Goal: Task Accomplishment & Management: Complete application form

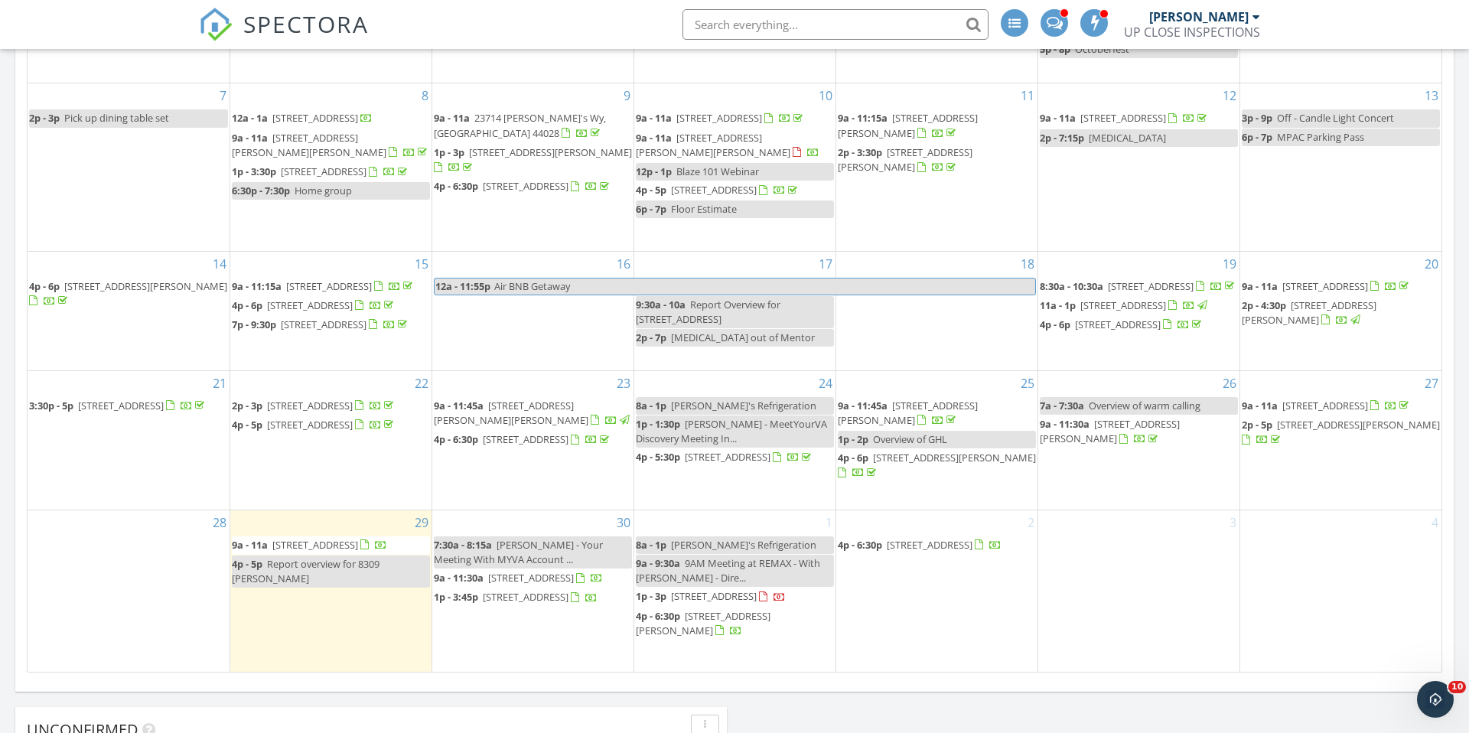
scroll to position [845, 0]
click at [933, 535] on div "2 4p - 6:30p 8972 Sharp Rd, OLMSTED TWP 44138" at bounding box center [936, 591] width 201 height 161
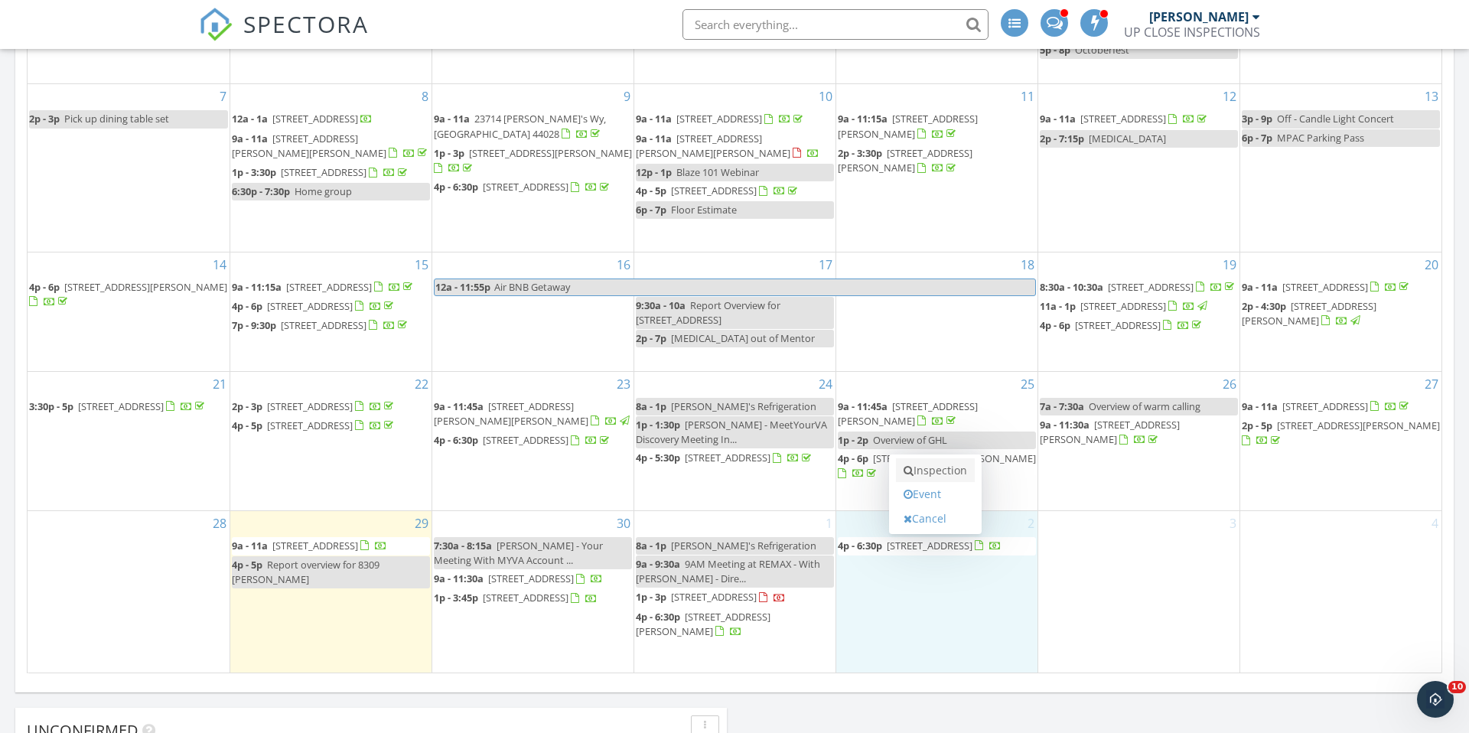
click at [938, 471] on link "Inspection" at bounding box center [935, 470] width 79 height 24
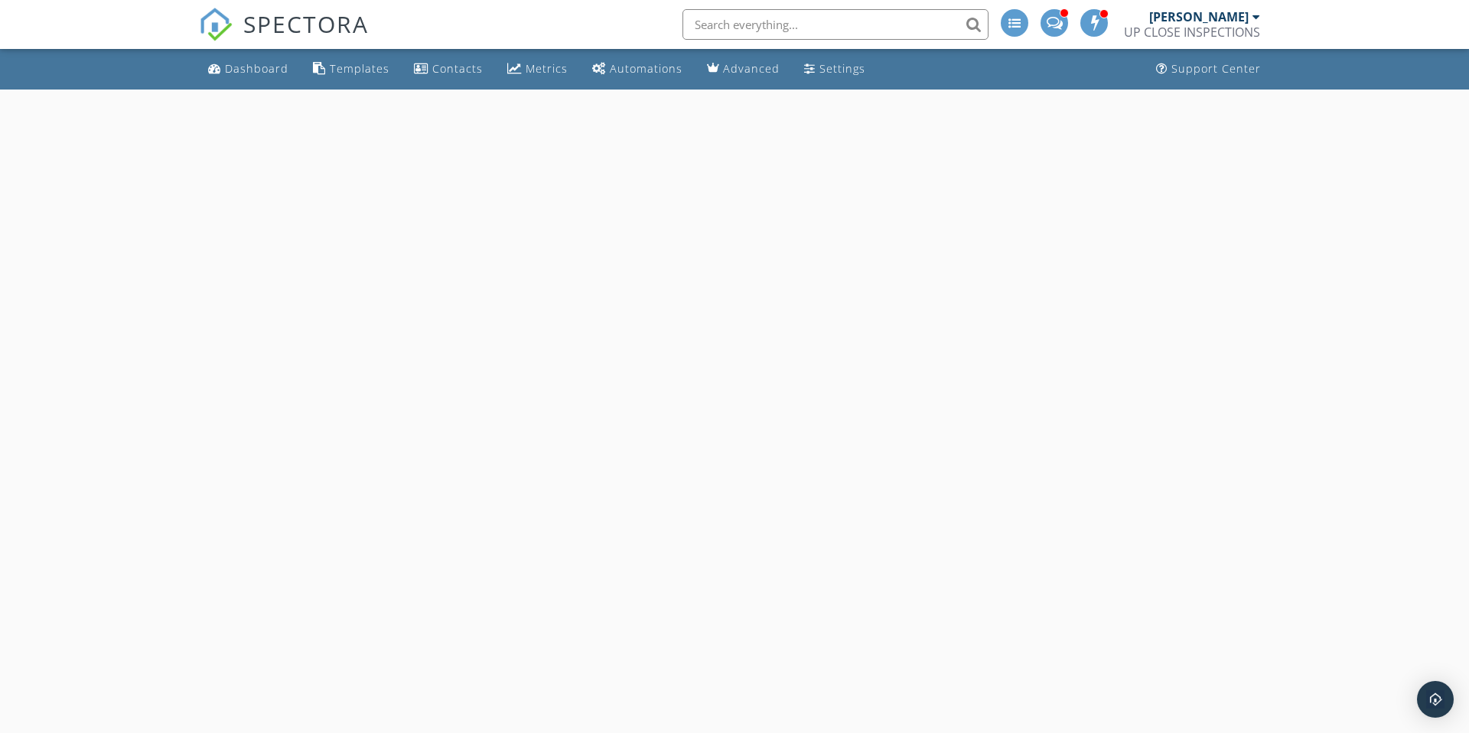
select select "9"
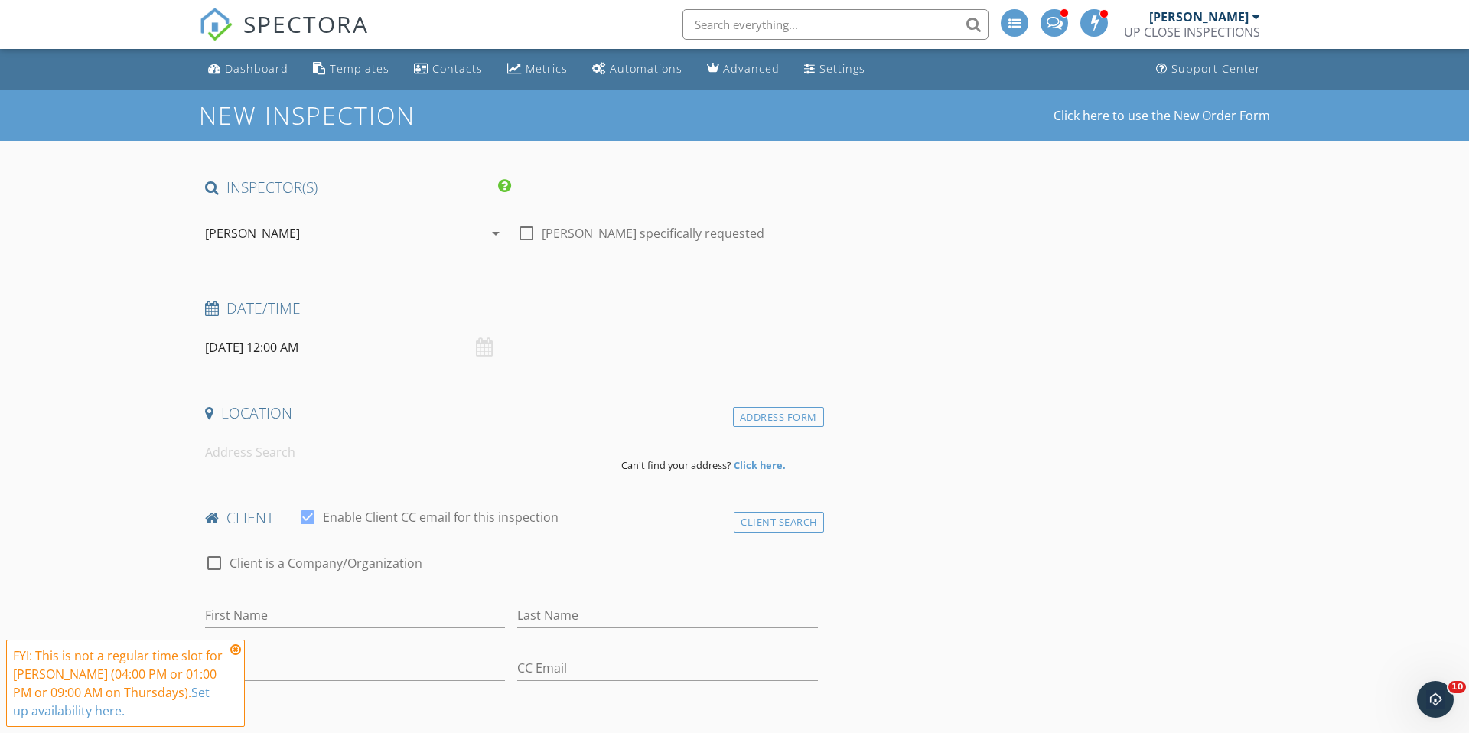
click at [281, 351] on input "[DATE] 12:00 AM" at bounding box center [355, 347] width 300 height 37
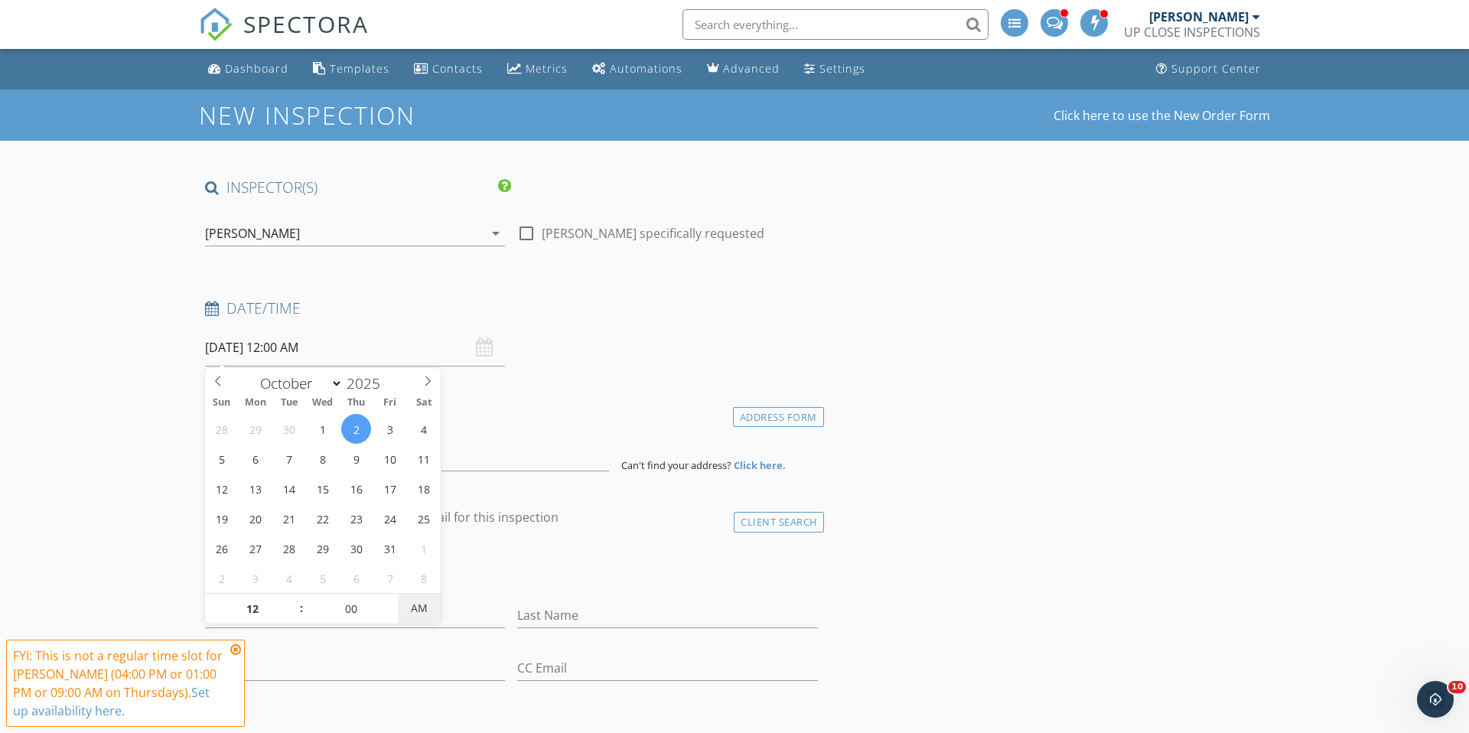
type input "10/02/2025 12:00 PM"
drag, startPoint x: 428, startPoint y: 610, endPoint x: 310, endPoint y: 589, distance: 119.6
click at [416, 608] on span "PM" at bounding box center [419, 608] width 42 height 31
type input "01"
type input "10/02/2025 1:00 PM"
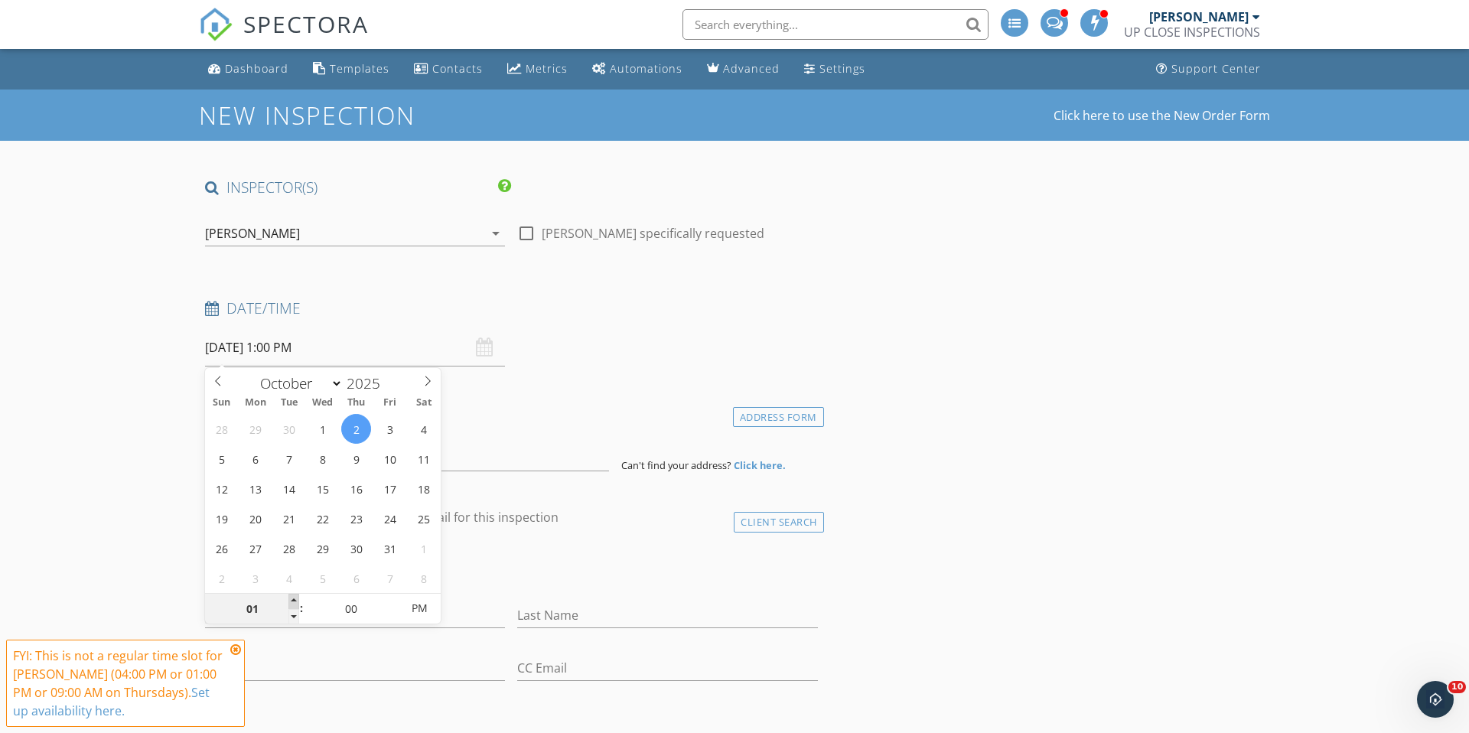
click at [296, 597] on span at bounding box center [293, 601] width 11 height 15
type input "02"
type input "10/02/2025 2:00 PM"
click at [296, 597] on span at bounding box center [293, 601] width 11 height 15
type input "03"
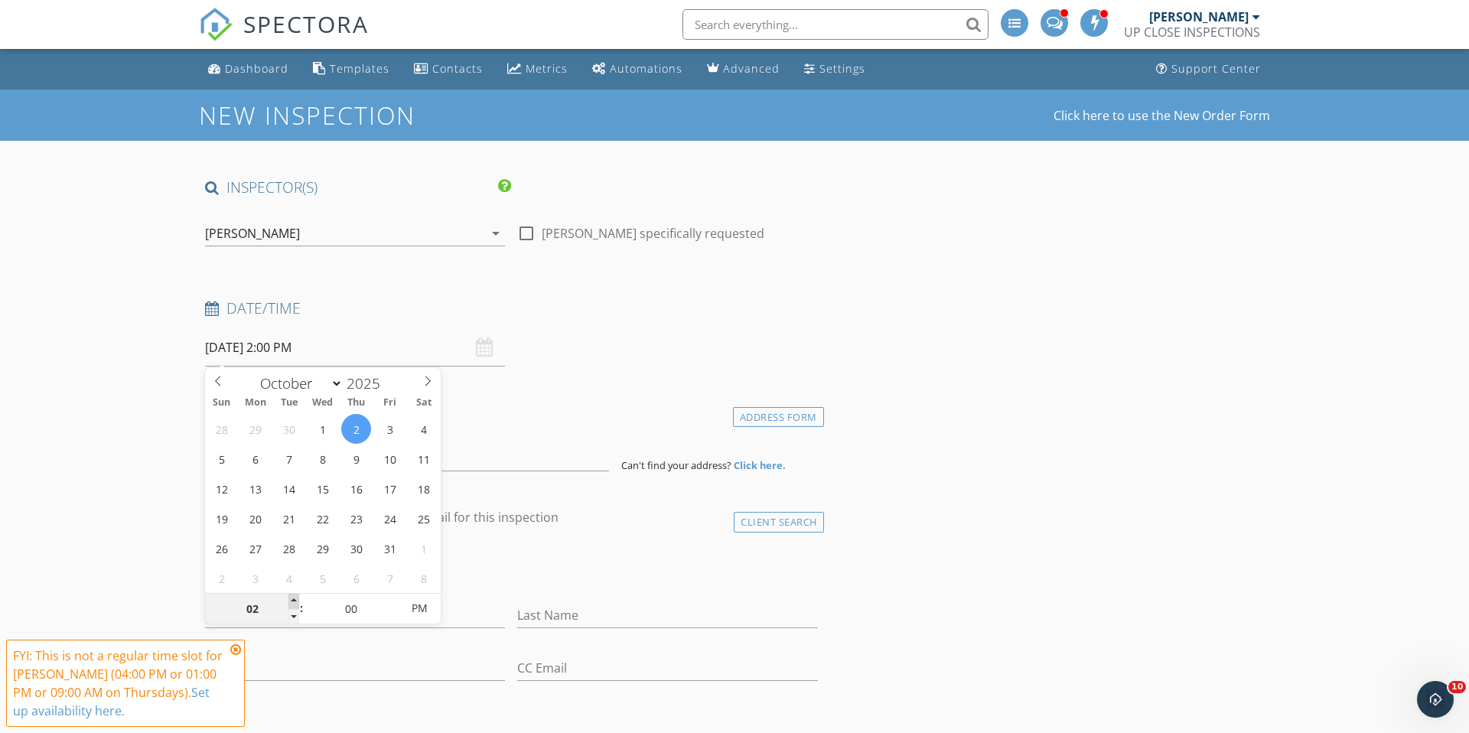
type input "10/02/2025 3:00 PM"
click at [296, 597] on span at bounding box center [293, 601] width 11 height 15
click at [537, 425] on div "Location" at bounding box center [511, 418] width 625 height 31
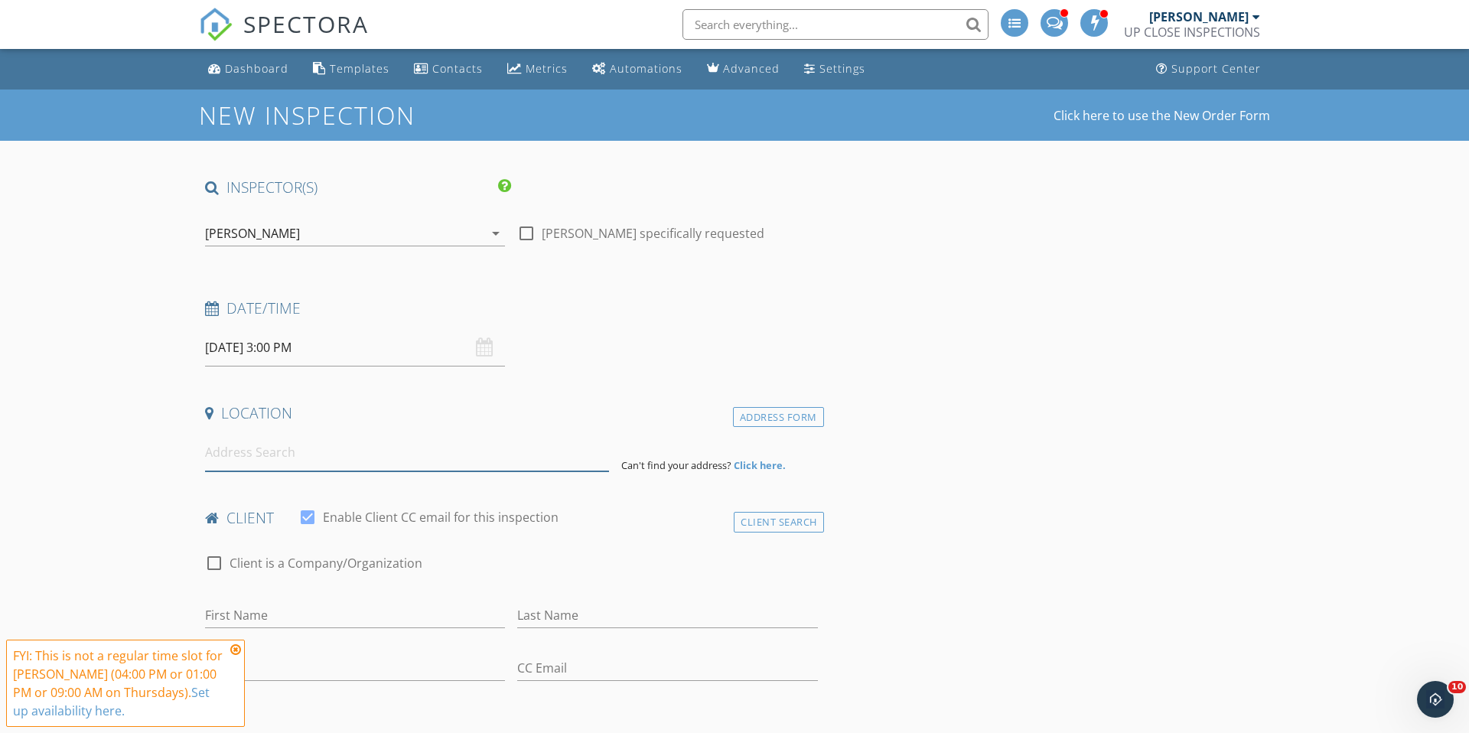
click at [396, 460] on input at bounding box center [407, 452] width 404 height 37
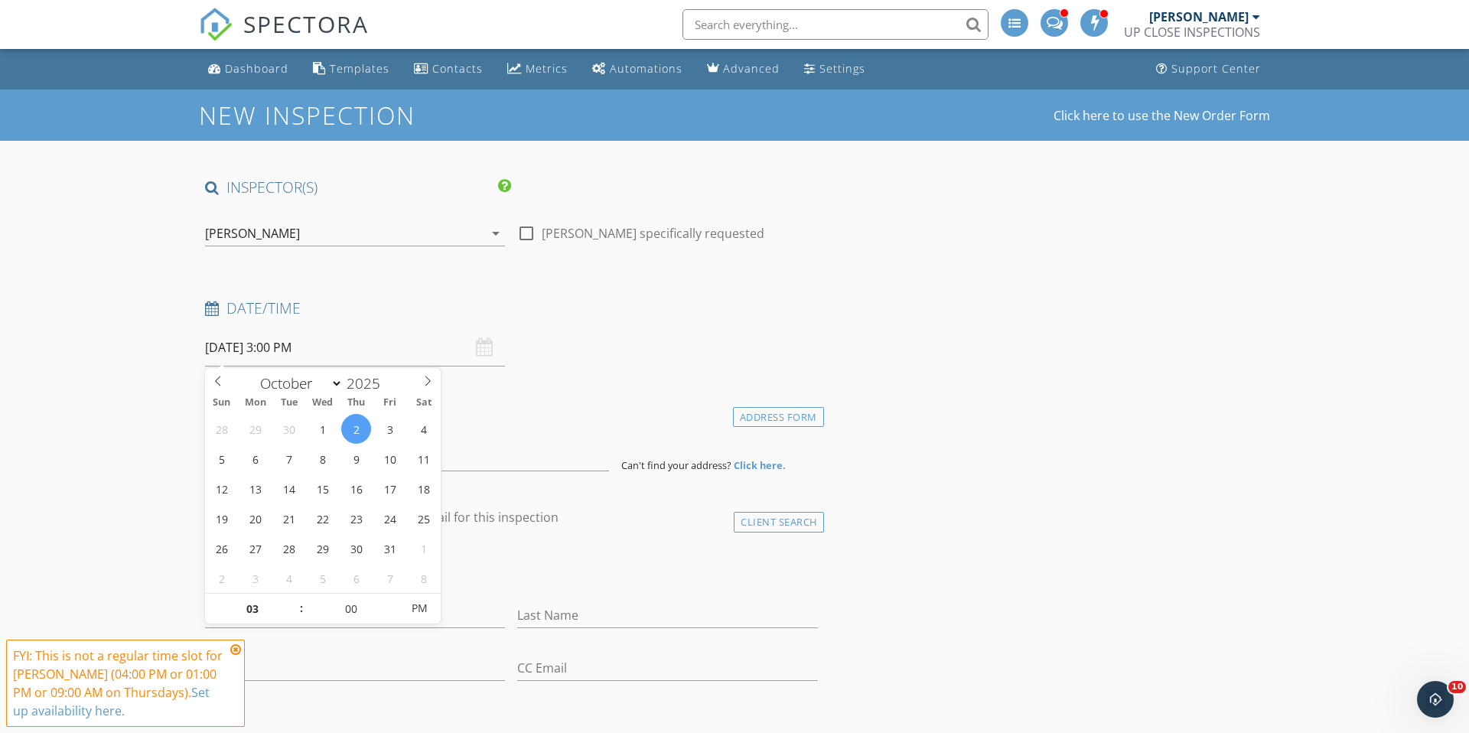
click at [279, 353] on input "10/02/2025 3:00 PM" at bounding box center [355, 347] width 300 height 37
type input "02"
click at [293, 611] on span at bounding box center [293, 616] width 11 height 15
click at [428, 600] on span "PM" at bounding box center [419, 608] width 42 height 31
type input "10/02/2025 2:00 PM"
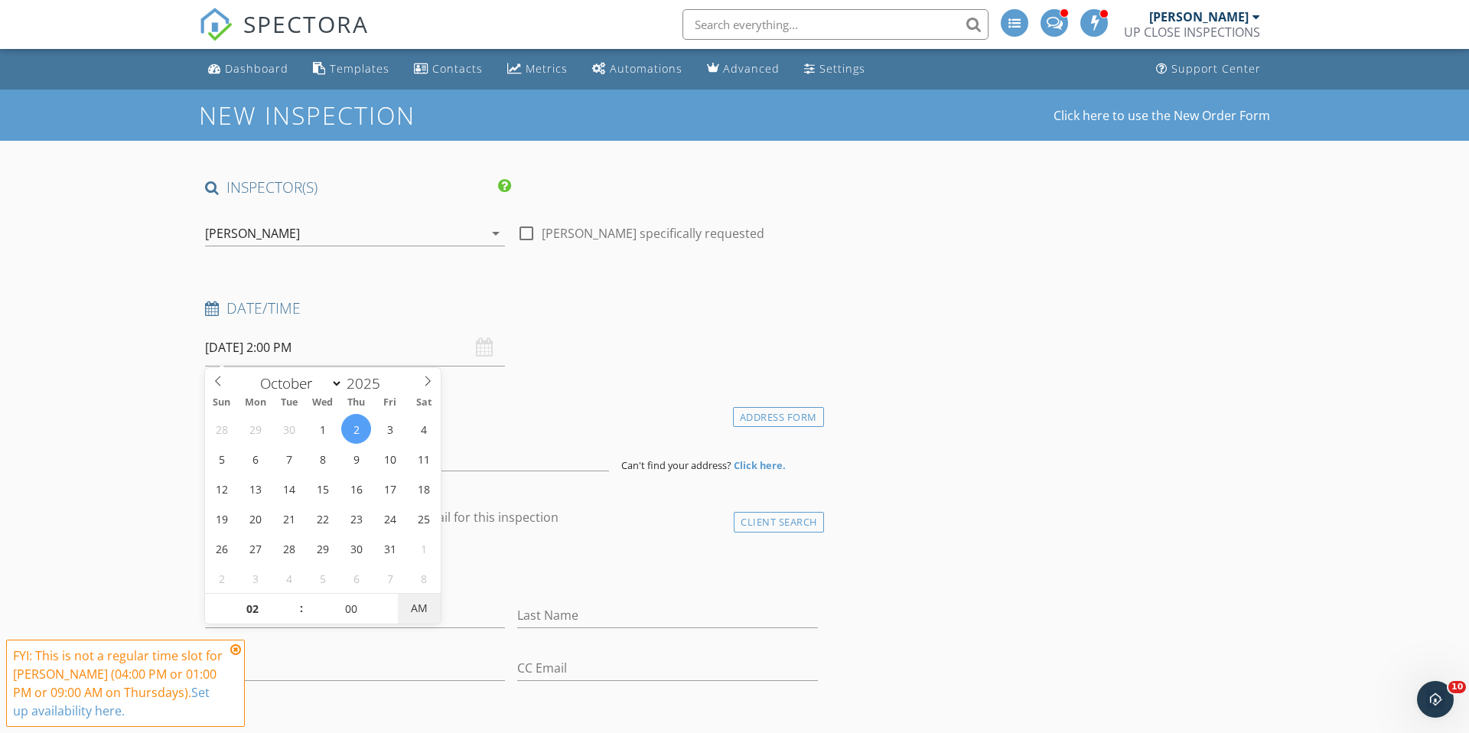
click at [428, 600] on span "AM" at bounding box center [419, 608] width 42 height 31
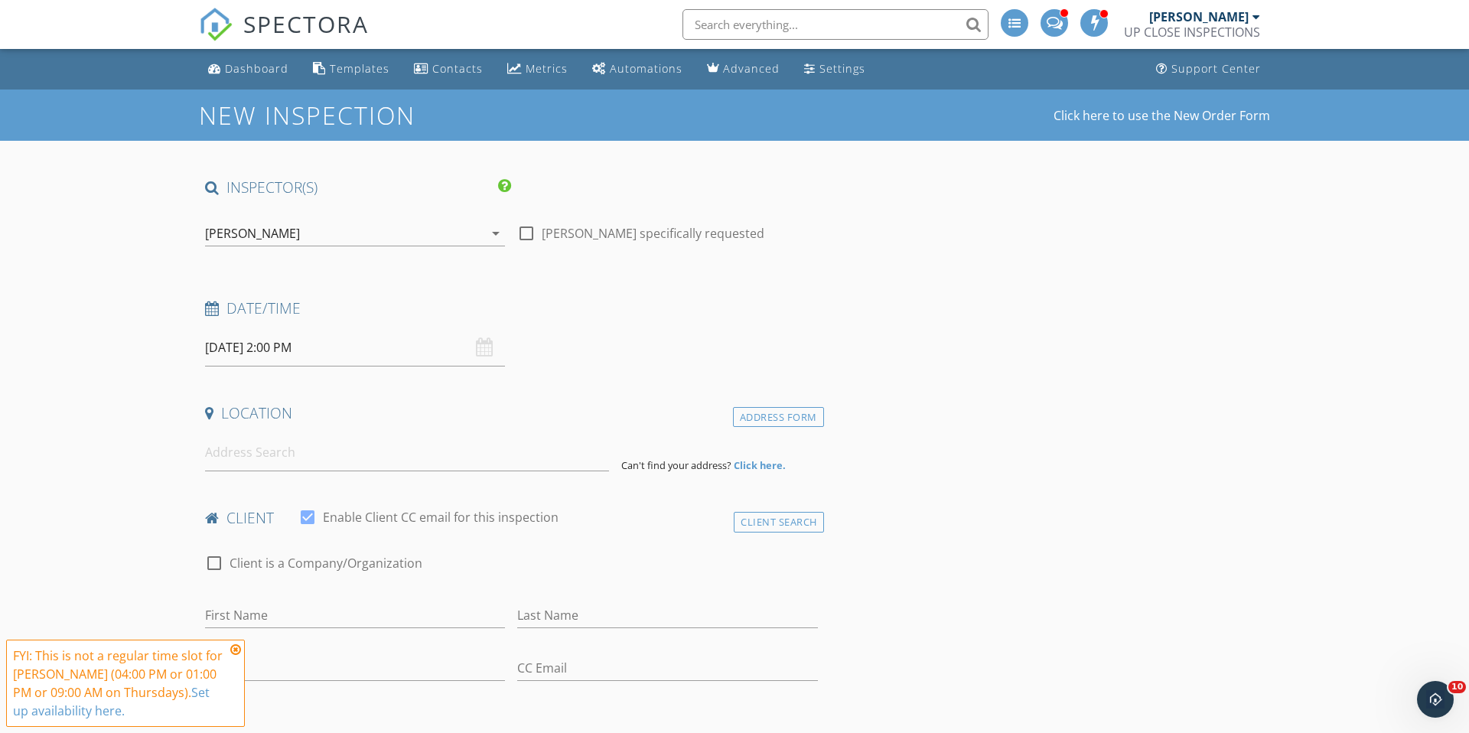
click at [538, 427] on div "Location" at bounding box center [511, 418] width 625 height 31
click at [344, 462] on input at bounding box center [407, 452] width 404 height 37
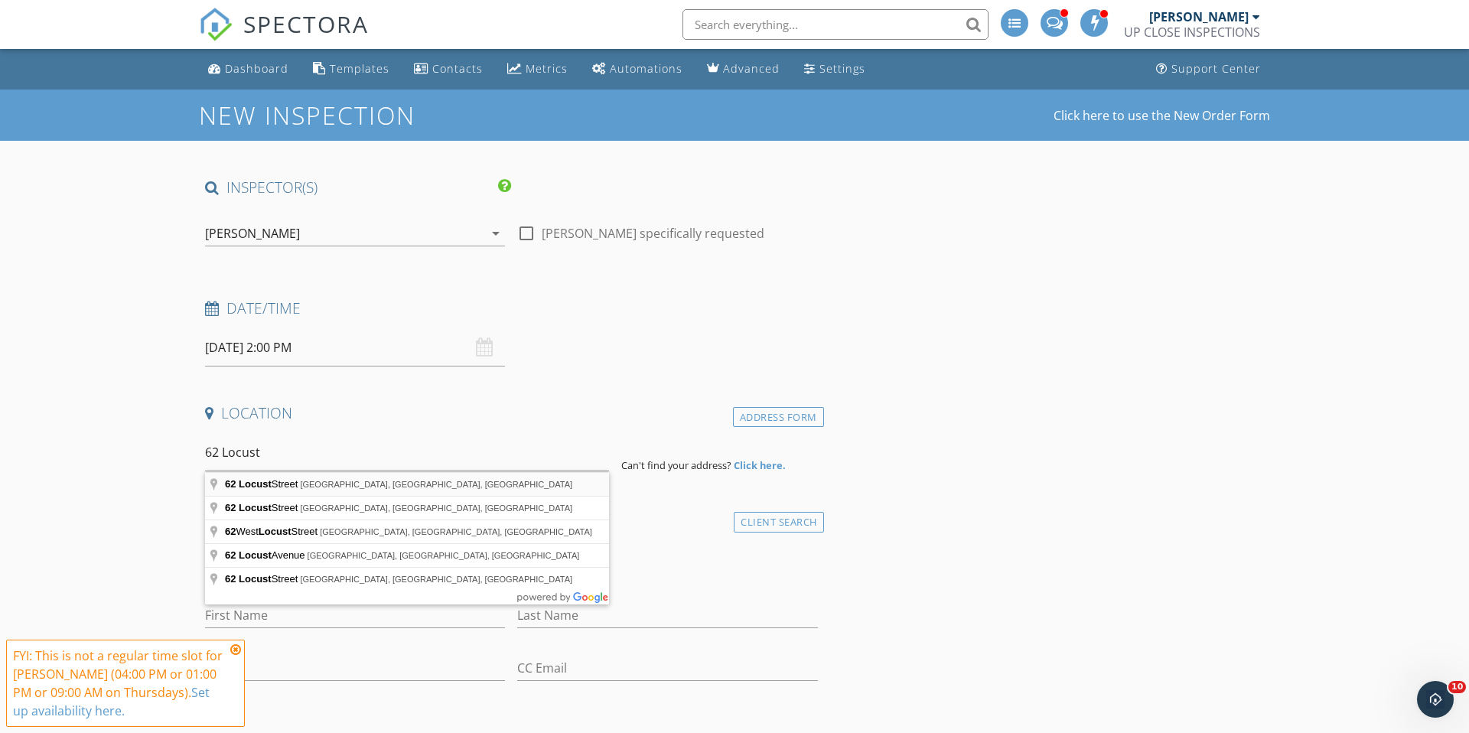
type input "62 Locust Street, Oberlin, OH, USA"
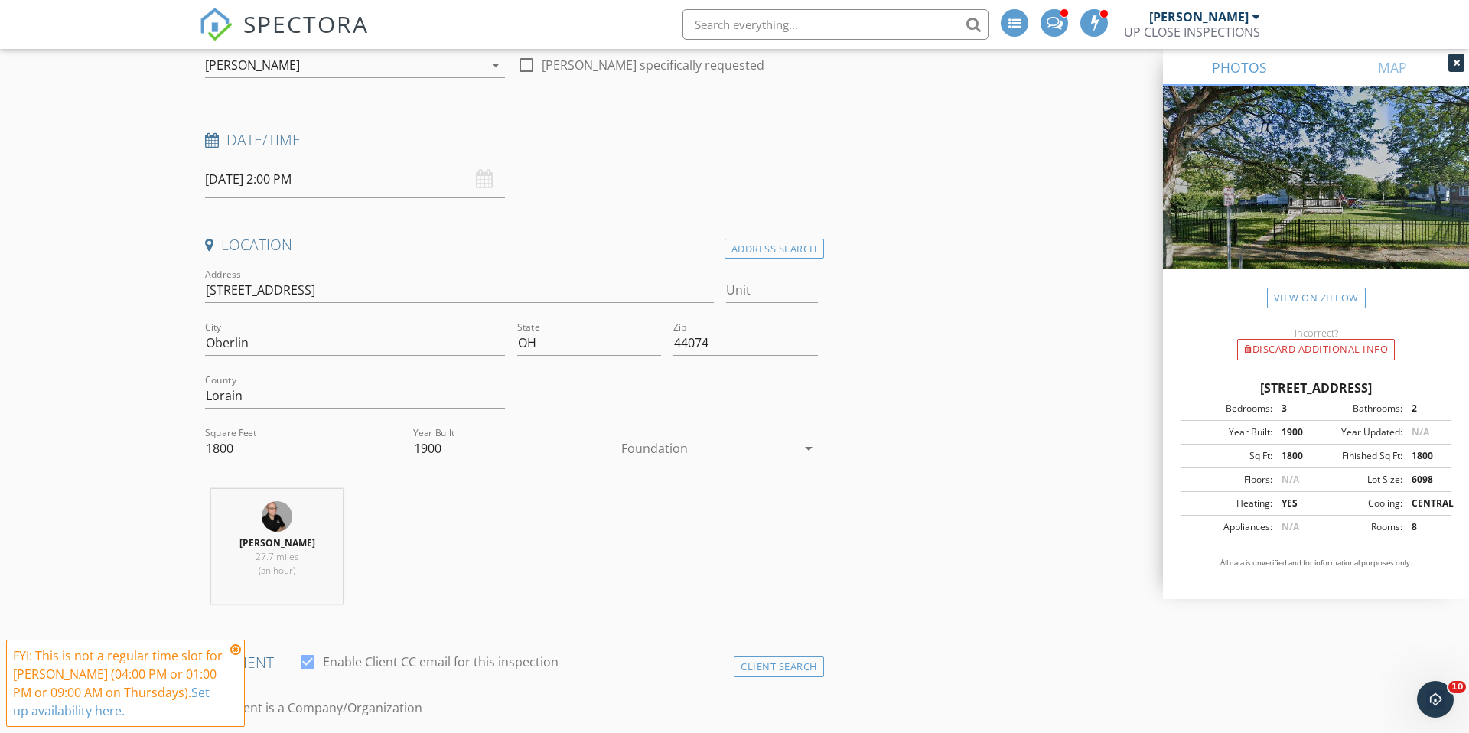
scroll to position [176, 0]
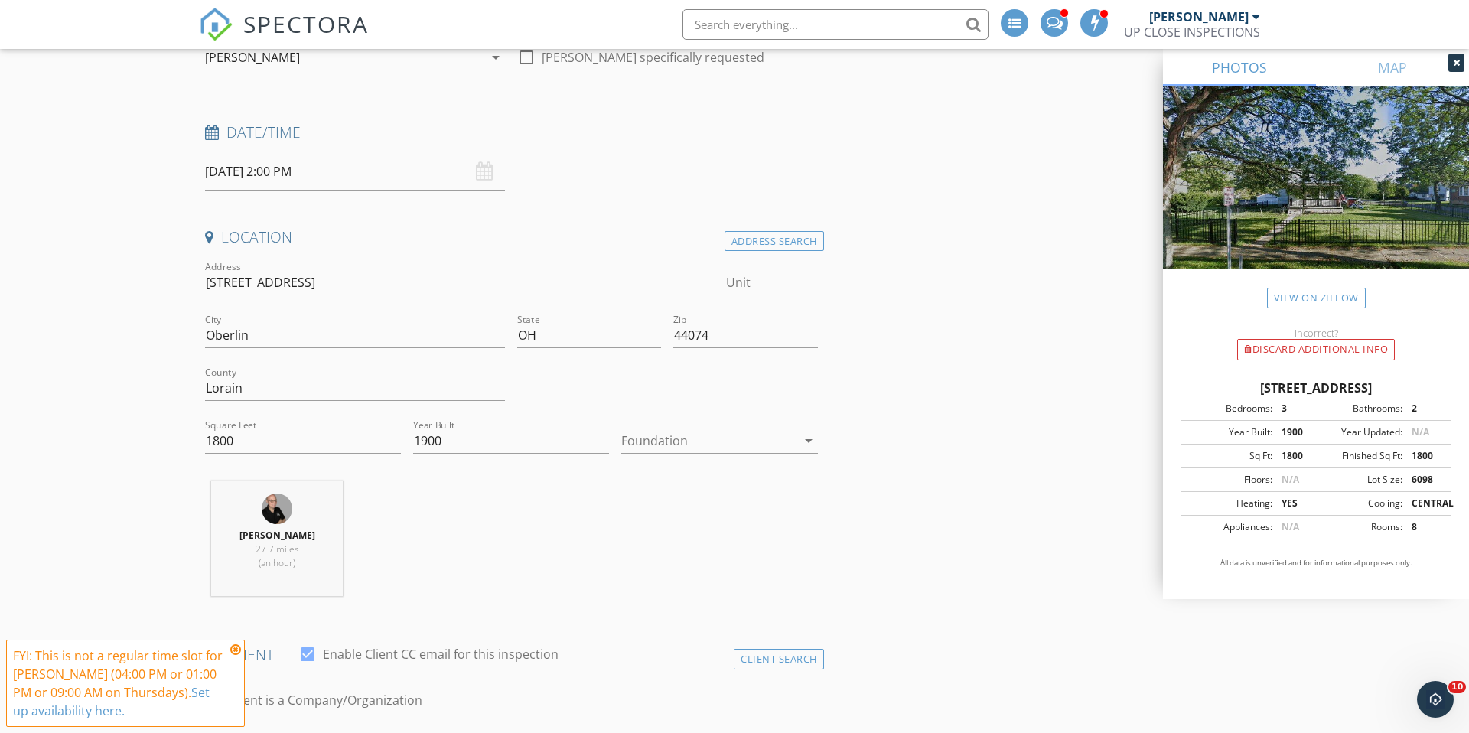
click at [238, 650] on icon at bounding box center [235, 649] width 11 height 12
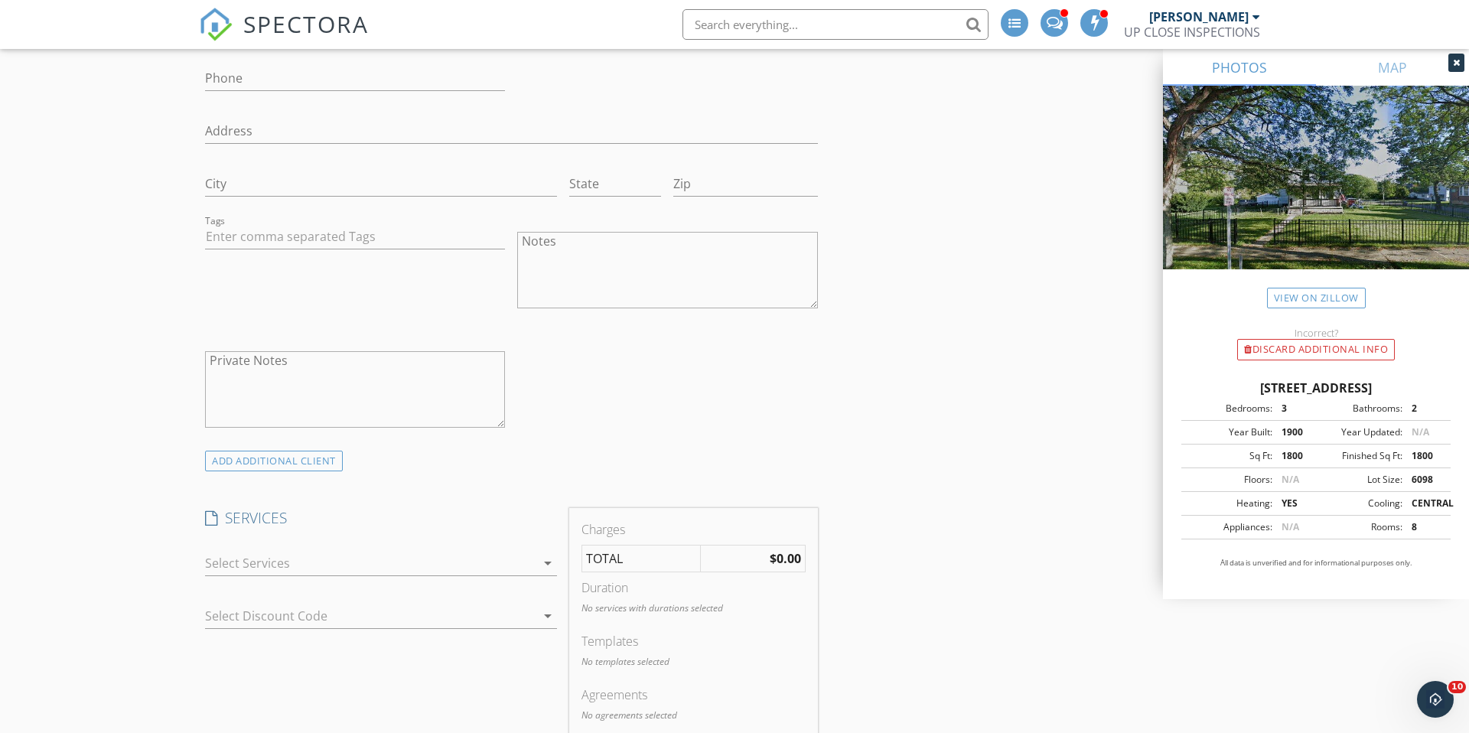
scroll to position [959, 0]
click at [378, 555] on div at bounding box center [370, 559] width 330 height 24
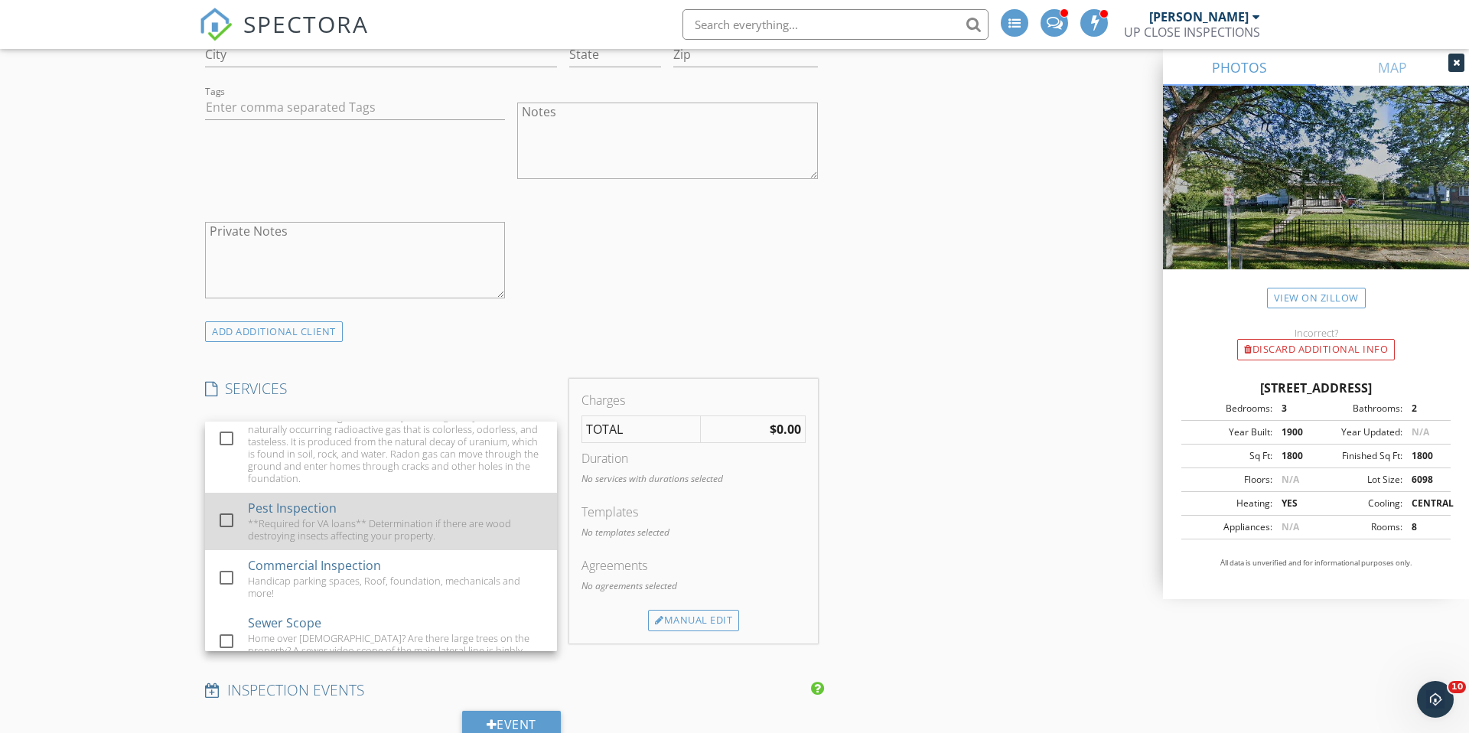
scroll to position [632, 0]
click at [390, 519] on div "**Required for VA loans** Determination if there are wood destroying insects af…" at bounding box center [396, 528] width 297 height 24
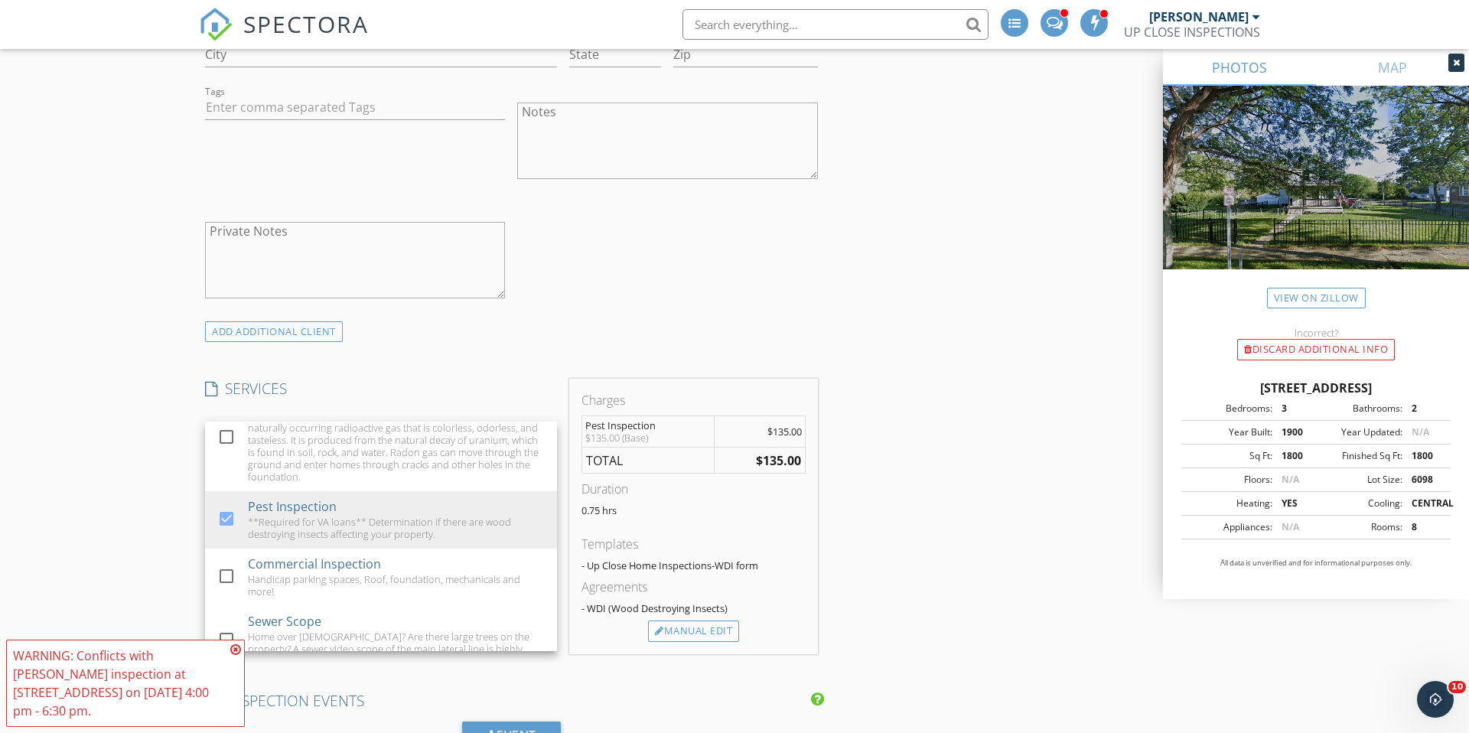
drag, startPoint x: 671, startPoint y: 634, endPoint x: 638, endPoint y: 620, distance: 35.7
click at [670, 634] on div "Manual Edit" at bounding box center [693, 630] width 91 height 21
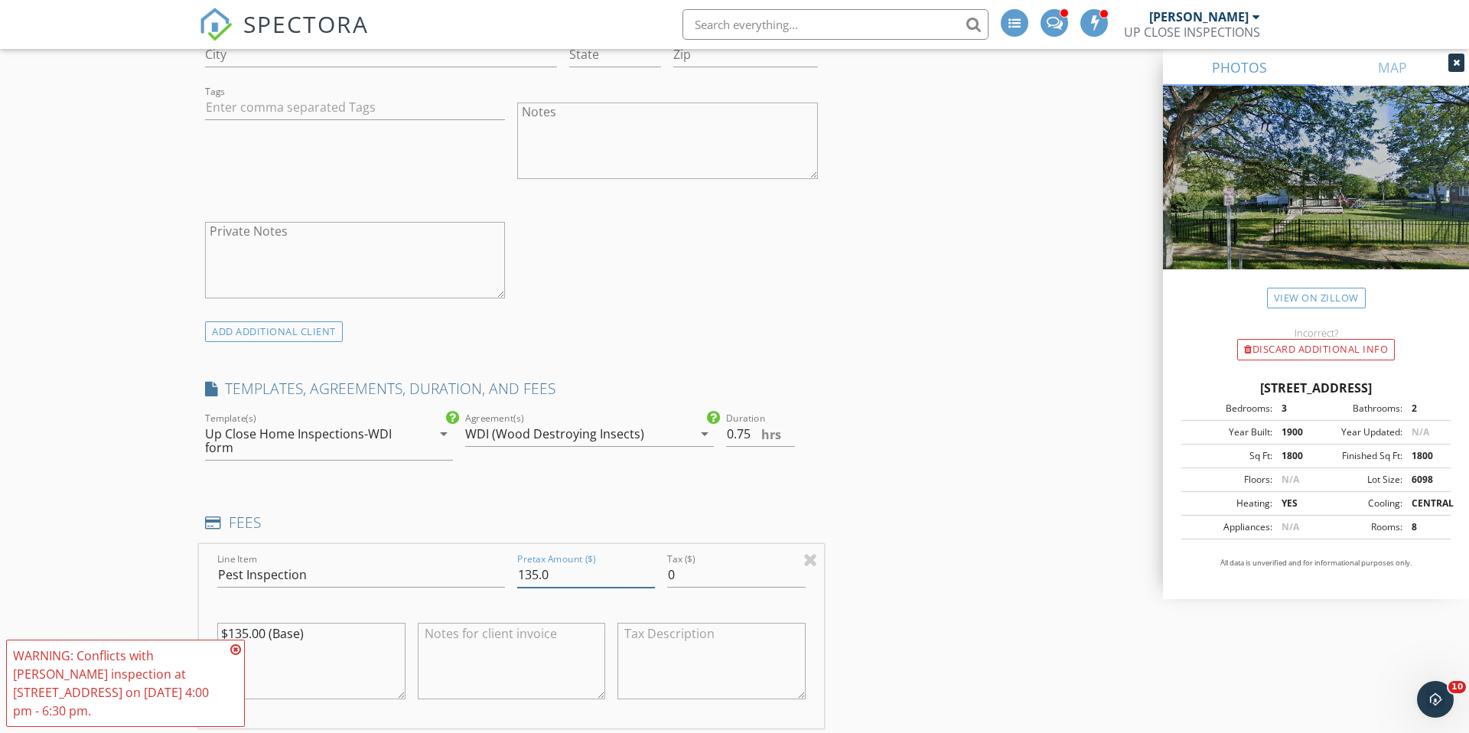
drag, startPoint x: 552, startPoint y: 578, endPoint x: 464, endPoint y: 573, distance: 87.3
click at [464, 573] on div "Line Item Pest Inspection Pretax Amount ($) 135.0 Tax ($) 0 $135.00 (Base)" at bounding box center [511, 636] width 625 height 184
type input "150.00"
click at [249, 632] on textarea "$135.00 (Base)" at bounding box center [311, 661] width 188 height 76
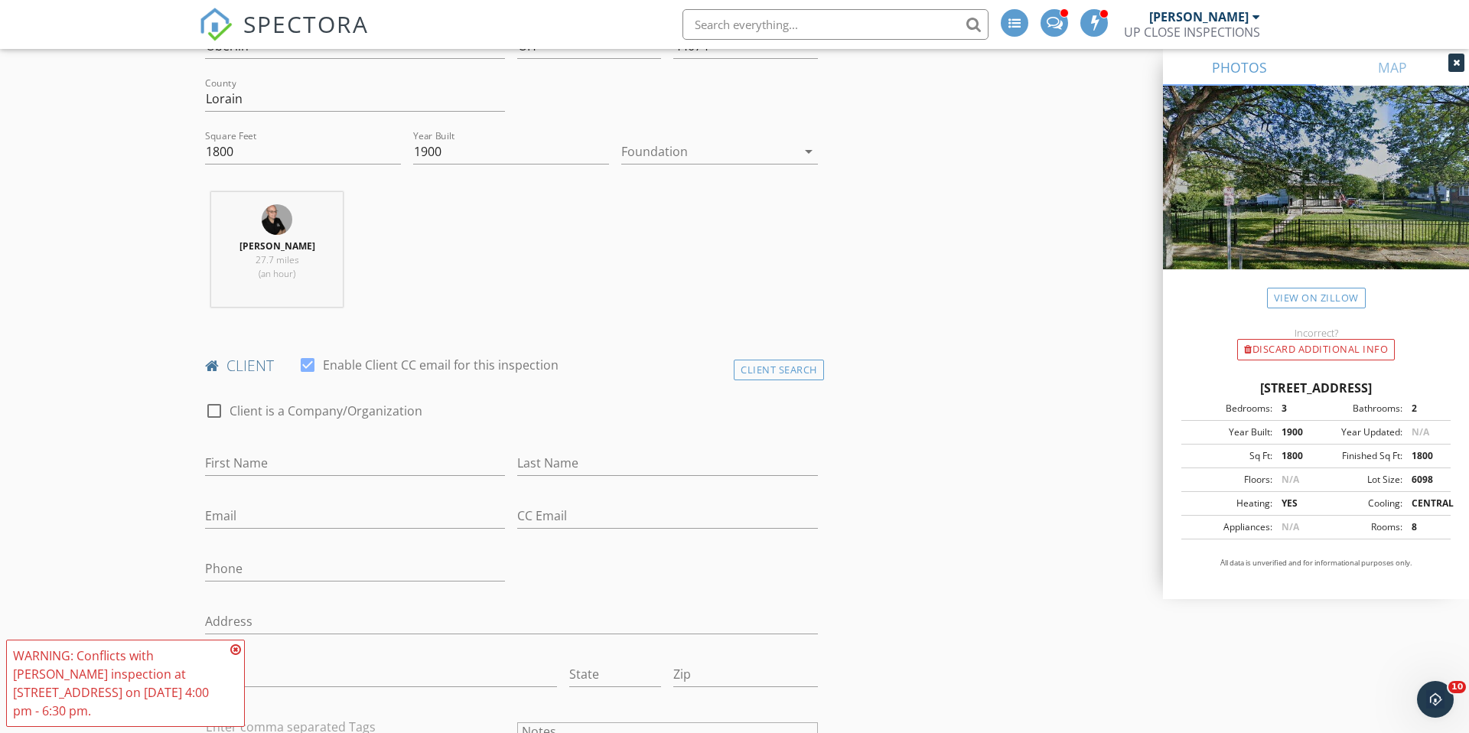
scroll to position [464, 0]
type textarea "$150.00 (Base)"
click at [235, 656] on icon at bounding box center [235, 649] width 11 height 12
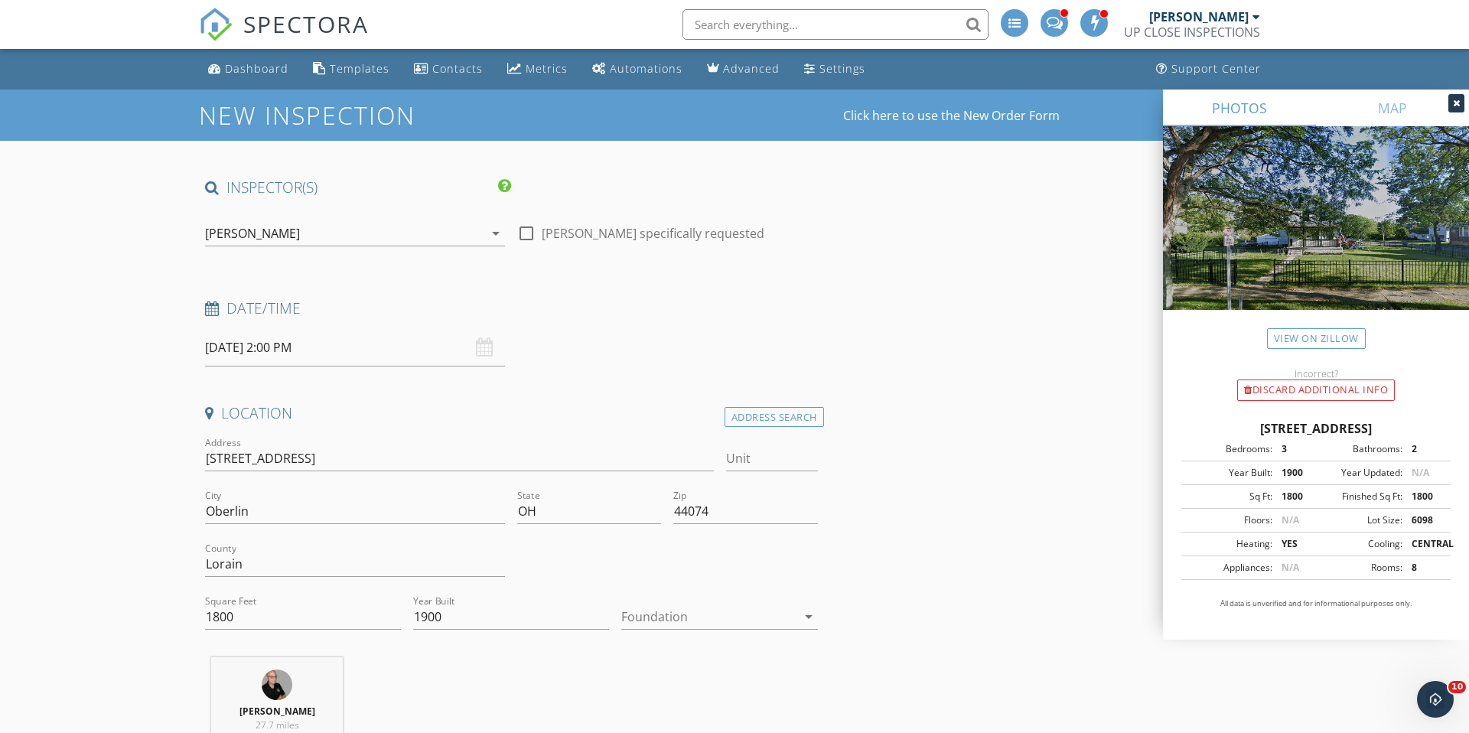
click at [238, 350] on input "10/02/2025 2:00 PM" at bounding box center [355, 347] width 300 height 37
click at [627, 360] on div "Date/Time 10/02/2025 2:00 PM" at bounding box center [511, 332] width 625 height 68
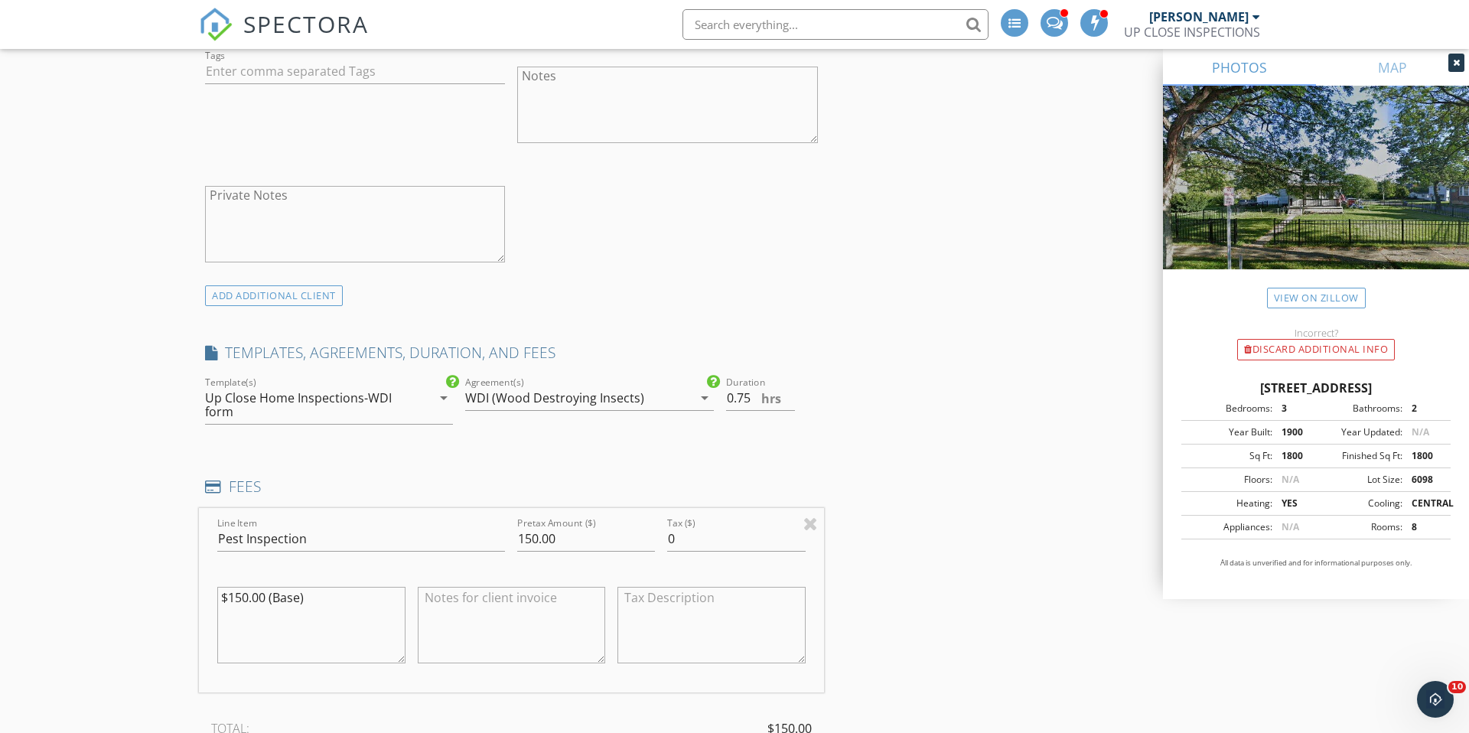
scroll to position [1131, 0]
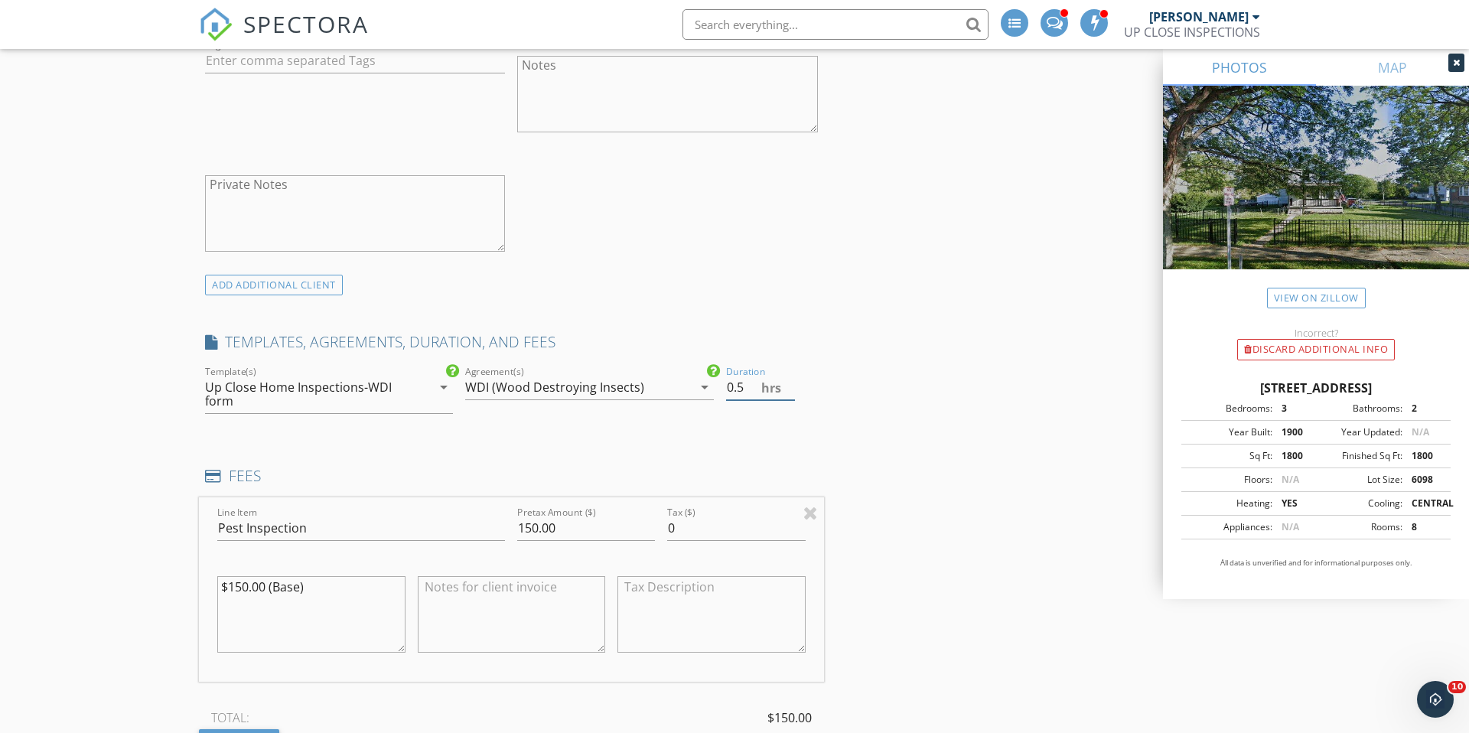
type input "0.5"
click at [788, 387] on input "0.5" at bounding box center [760, 387] width 69 height 25
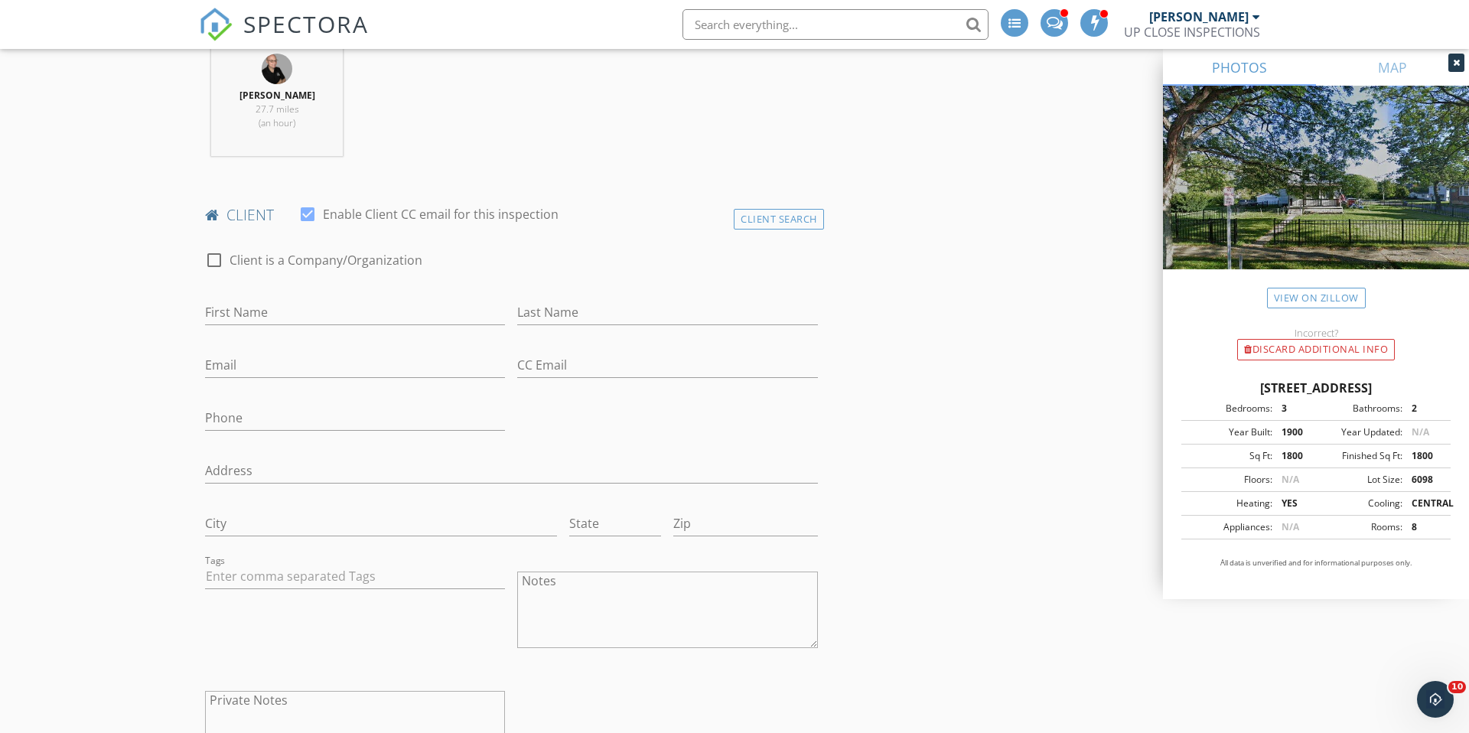
scroll to position [614, 0]
click at [301, 300] on div "First Name" at bounding box center [355, 317] width 300 height 50
click at [284, 308] on input "First Name" at bounding box center [355, 313] width 300 height 25
type input "Joshua"
type input "House"
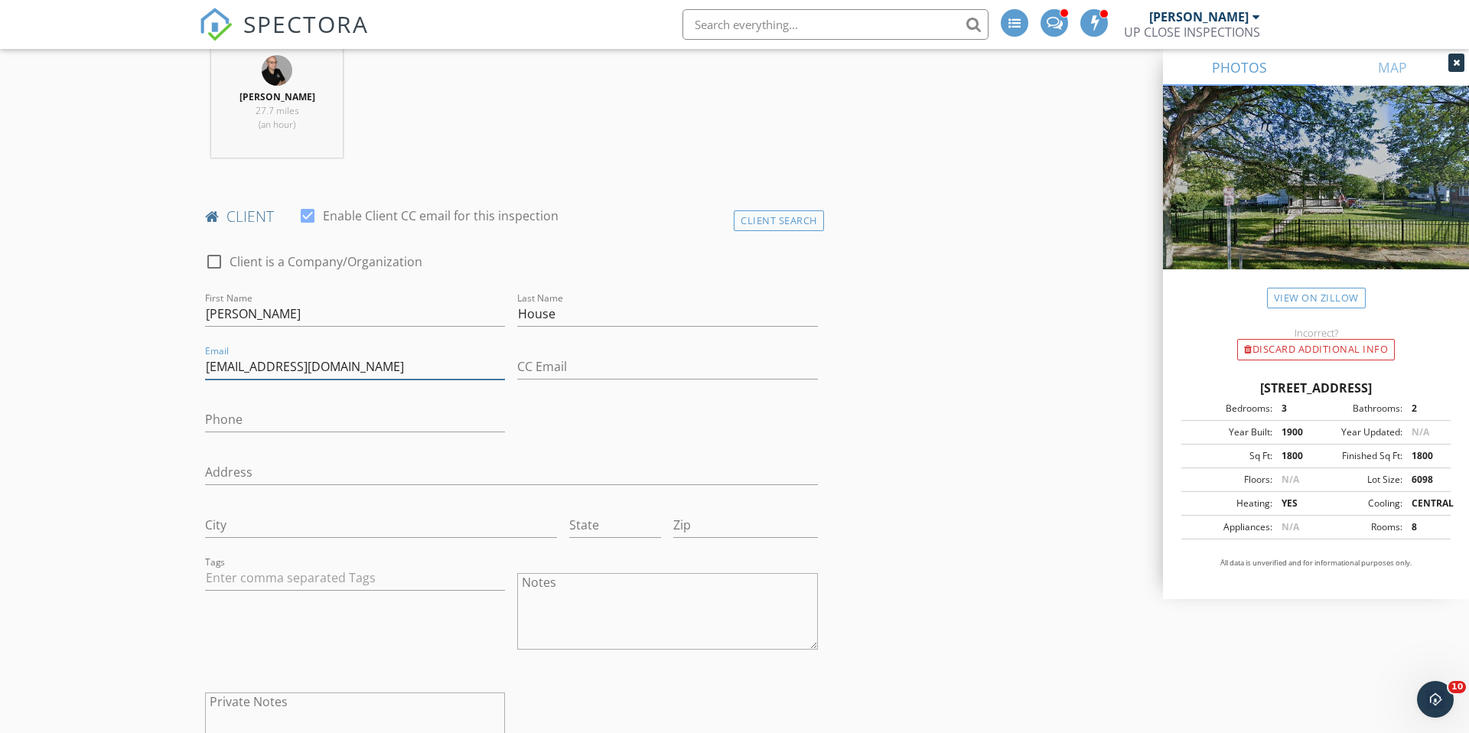
type input "Mr.Allenhouse@gmail.com"
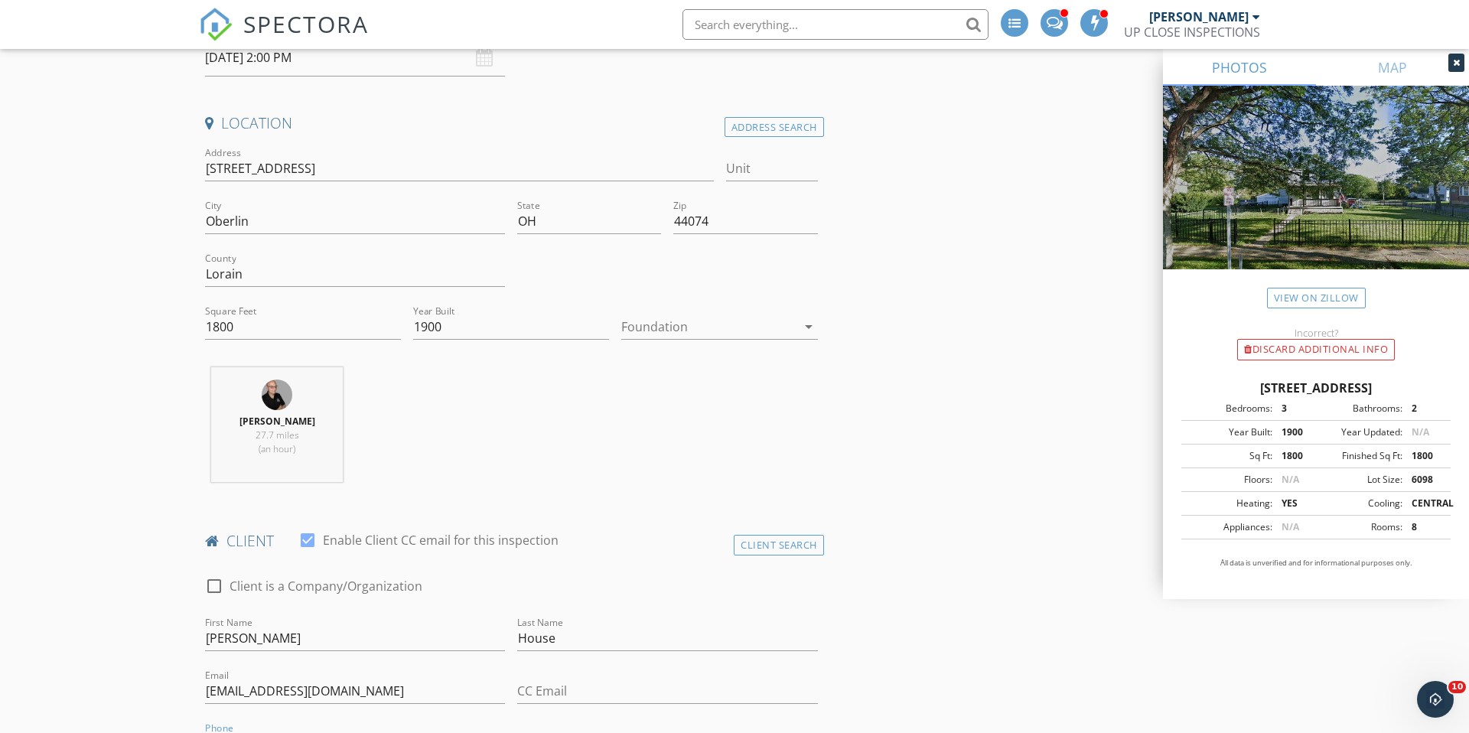
scroll to position [216, 0]
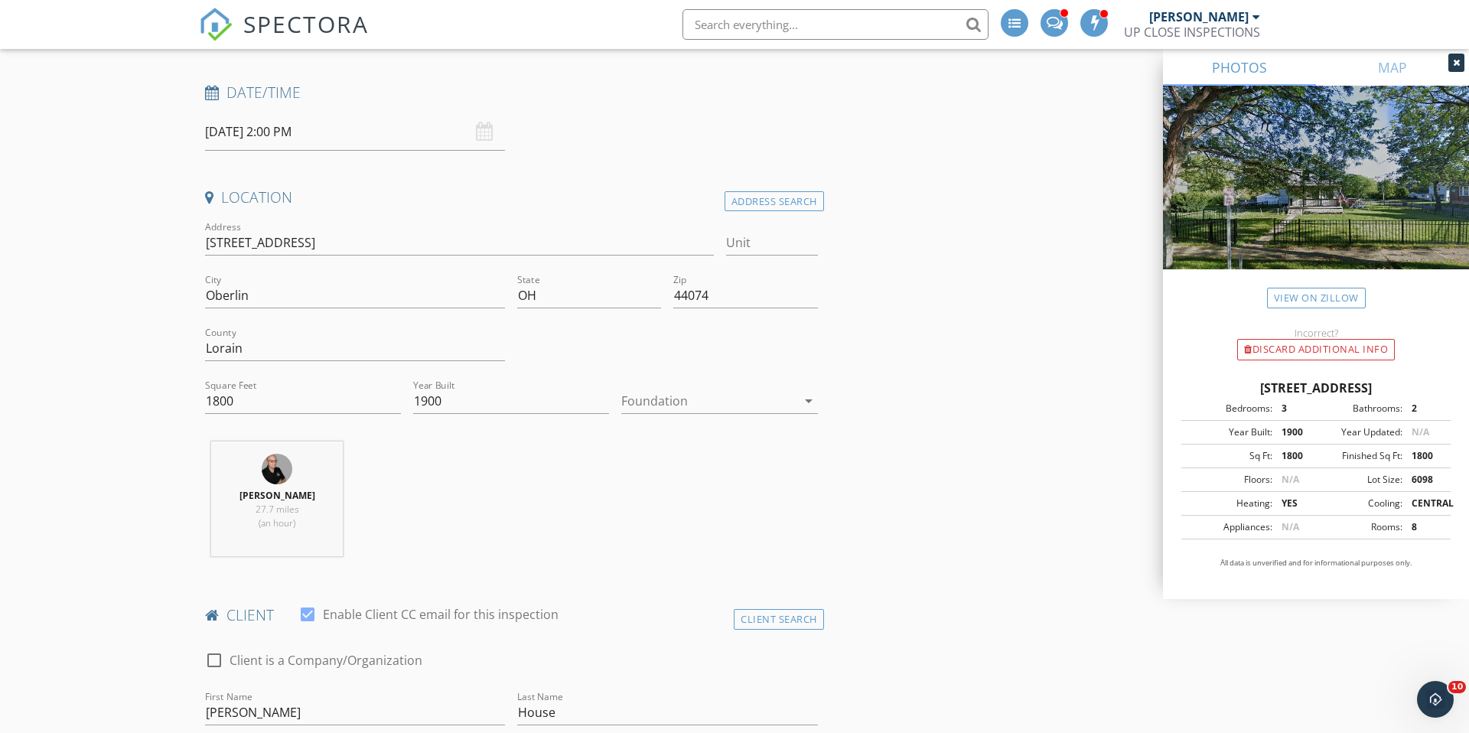
type input "[PHONE_NUMBER]"
click at [329, 245] on input "[STREET_ADDRESS]" at bounding box center [459, 242] width 509 height 25
click at [677, 402] on div at bounding box center [708, 401] width 174 height 24
drag, startPoint x: 695, startPoint y: 451, endPoint x: 666, endPoint y: 444, distance: 30.1
click at [695, 451] on div "Basement" at bounding box center [718, 444] width 171 height 18
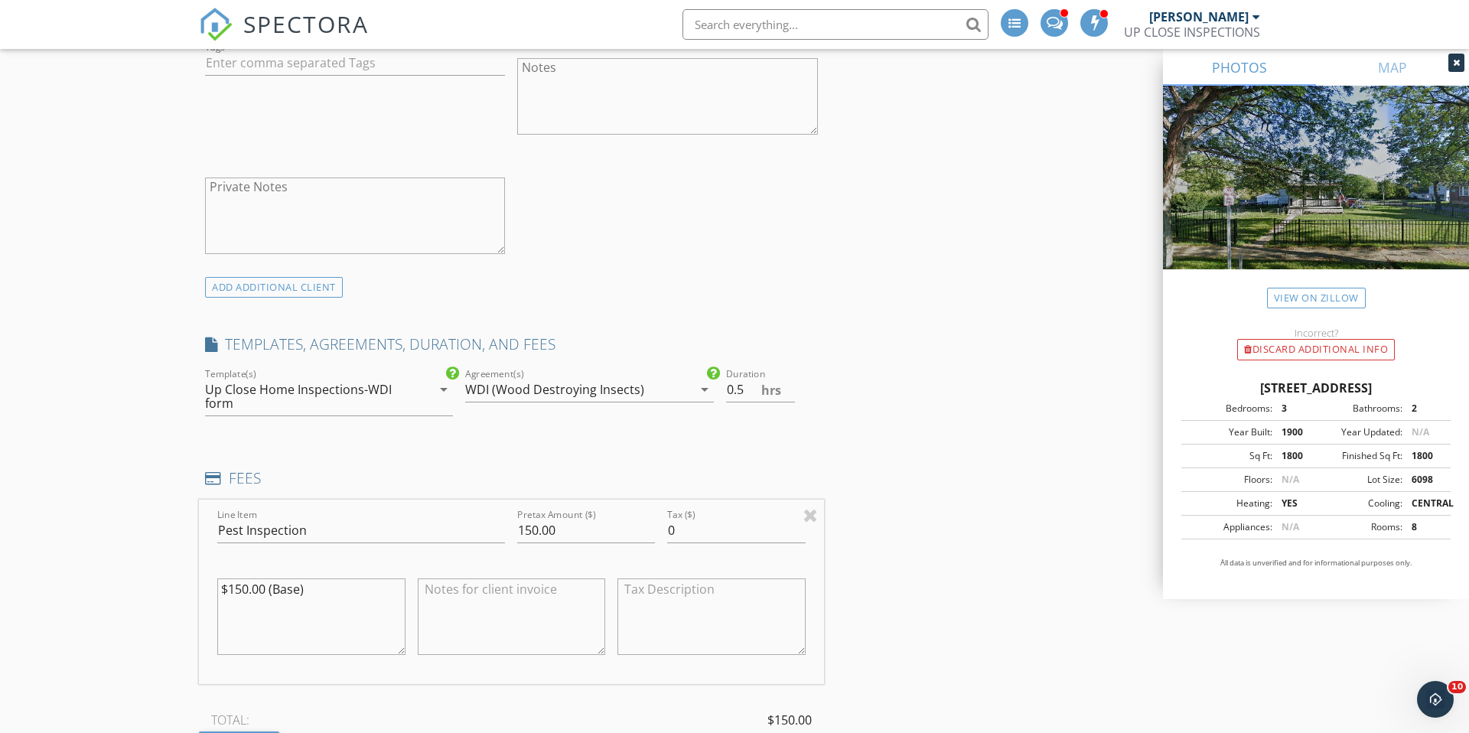
scroll to position [1142, 0]
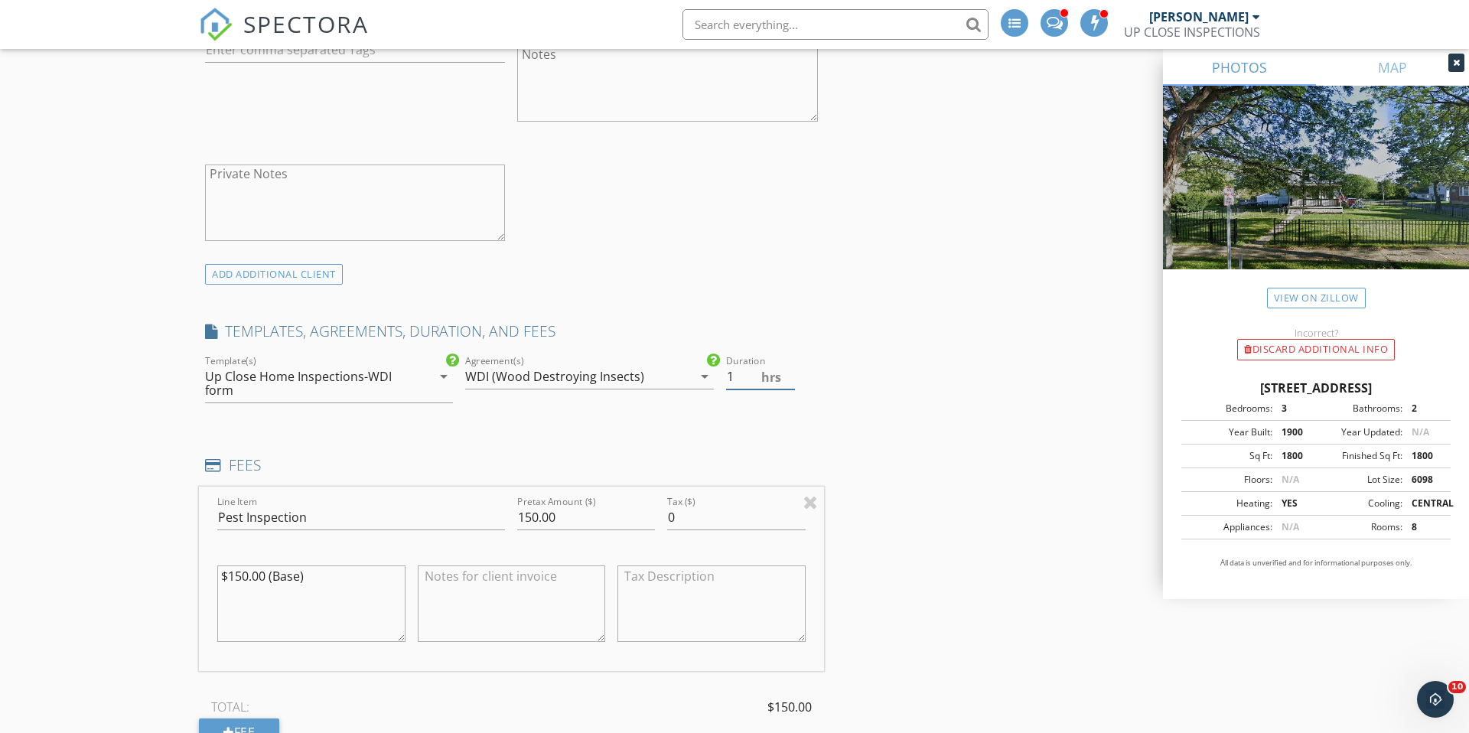
click at [790, 369] on input "1" at bounding box center [760, 376] width 69 height 25
type input "0.5"
click at [788, 380] on input "0.5" at bounding box center [760, 376] width 69 height 25
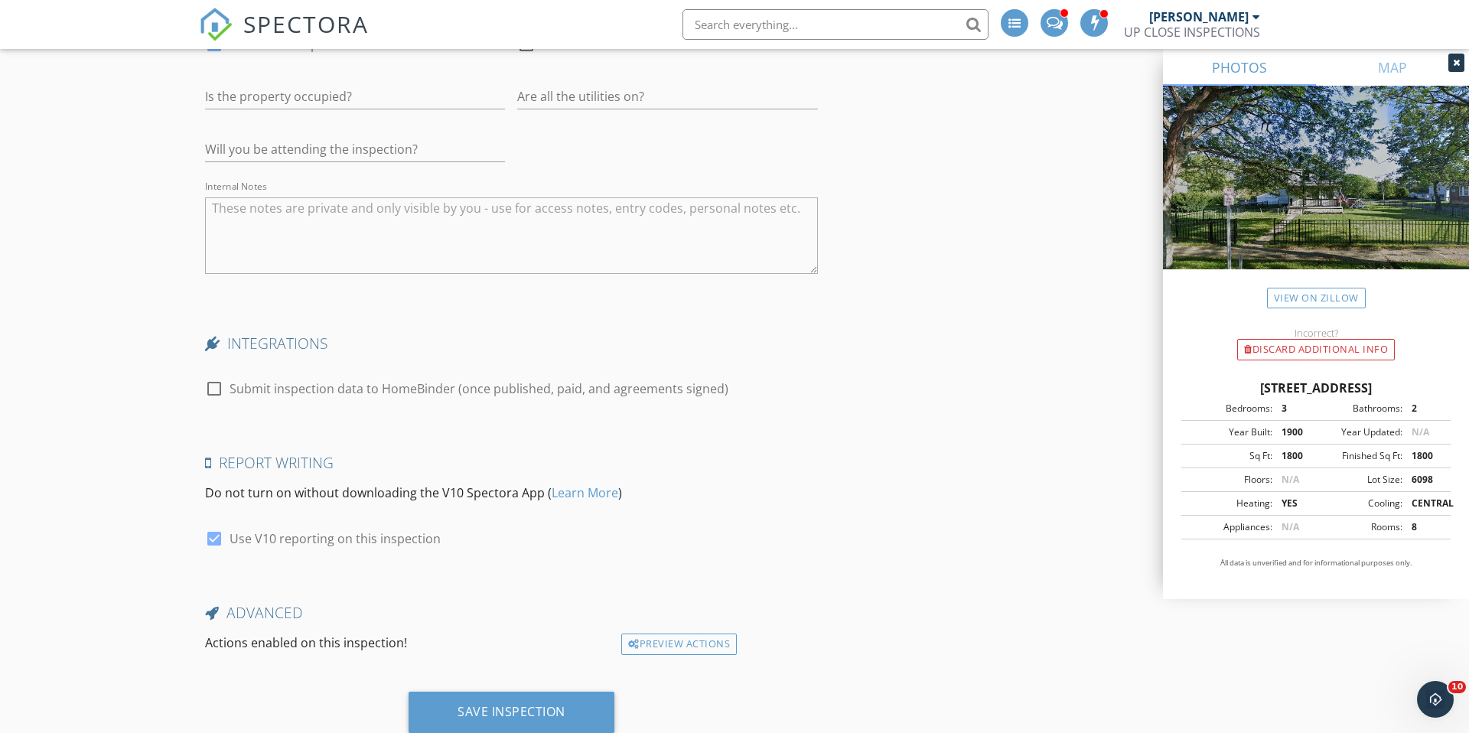
scroll to position [2778, 0]
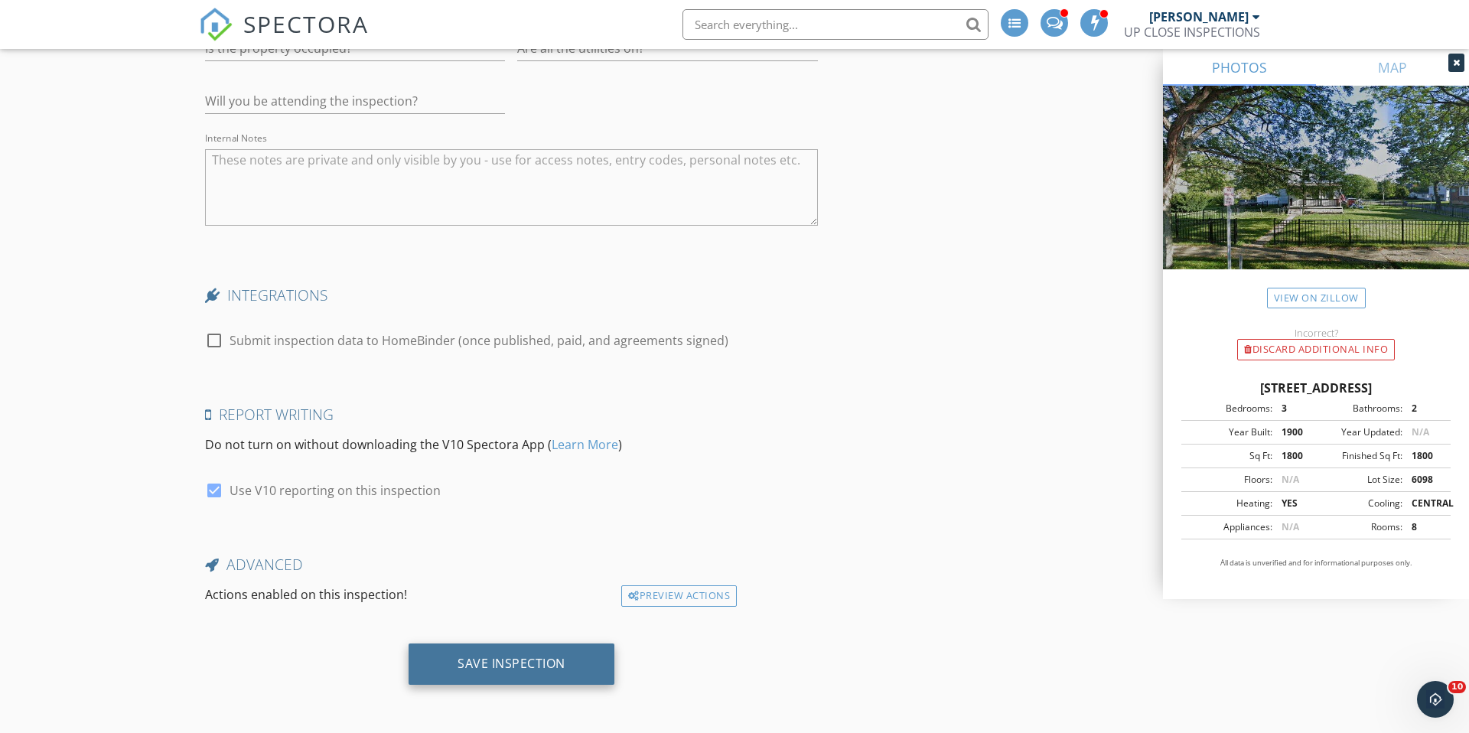
click at [552, 672] on div "Save Inspection" at bounding box center [512, 663] width 206 height 41
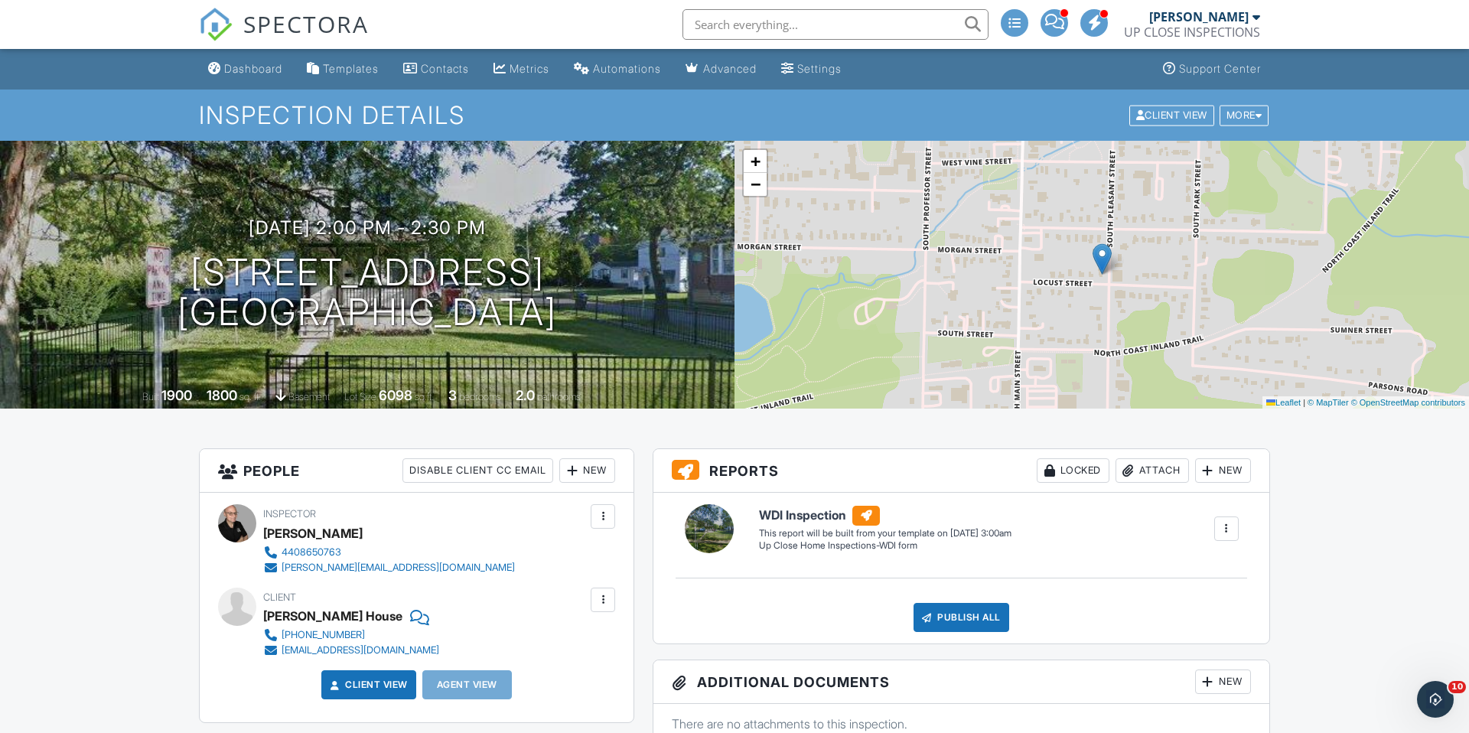
click at [238, 65] on div "Dashboard" at bounding box center [253, 68] width 58 height 13
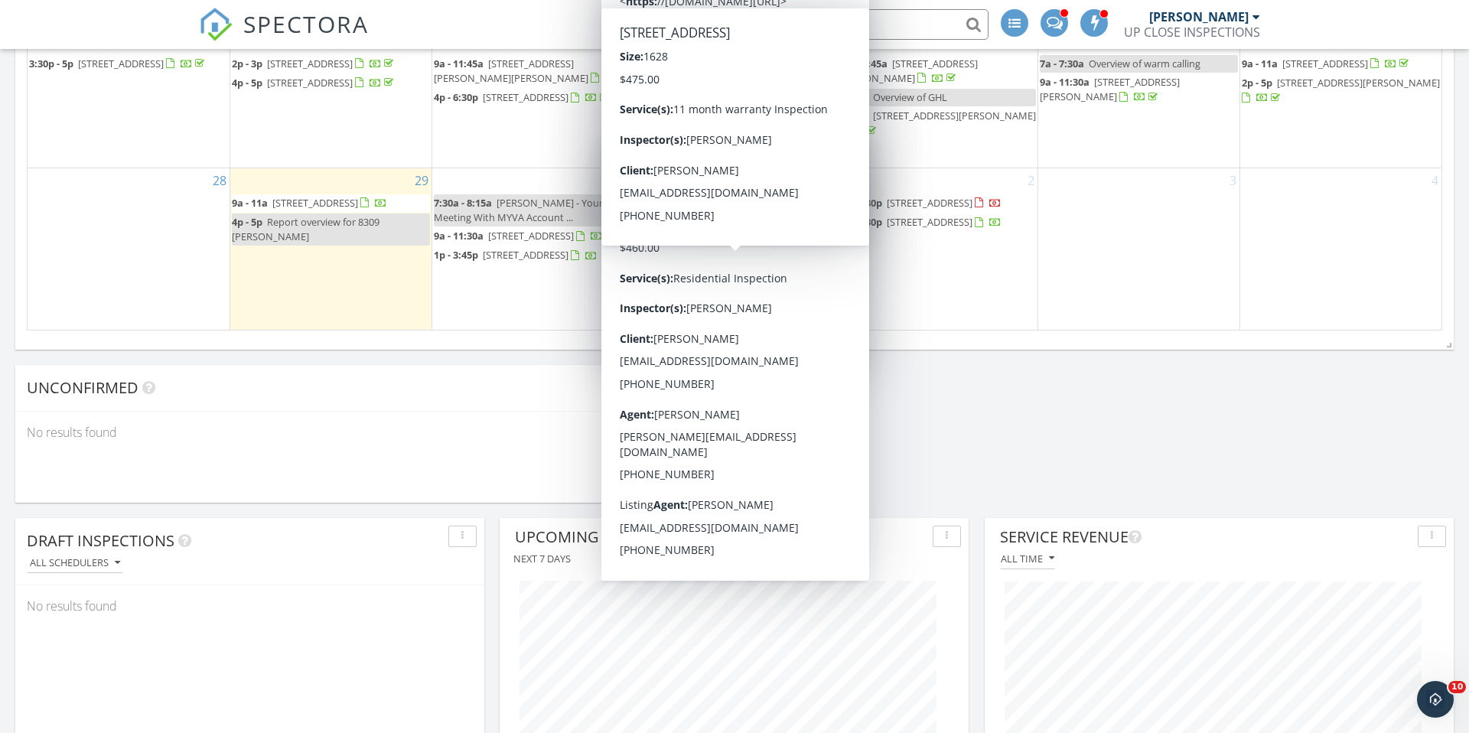
scroll to position [1189, 0]
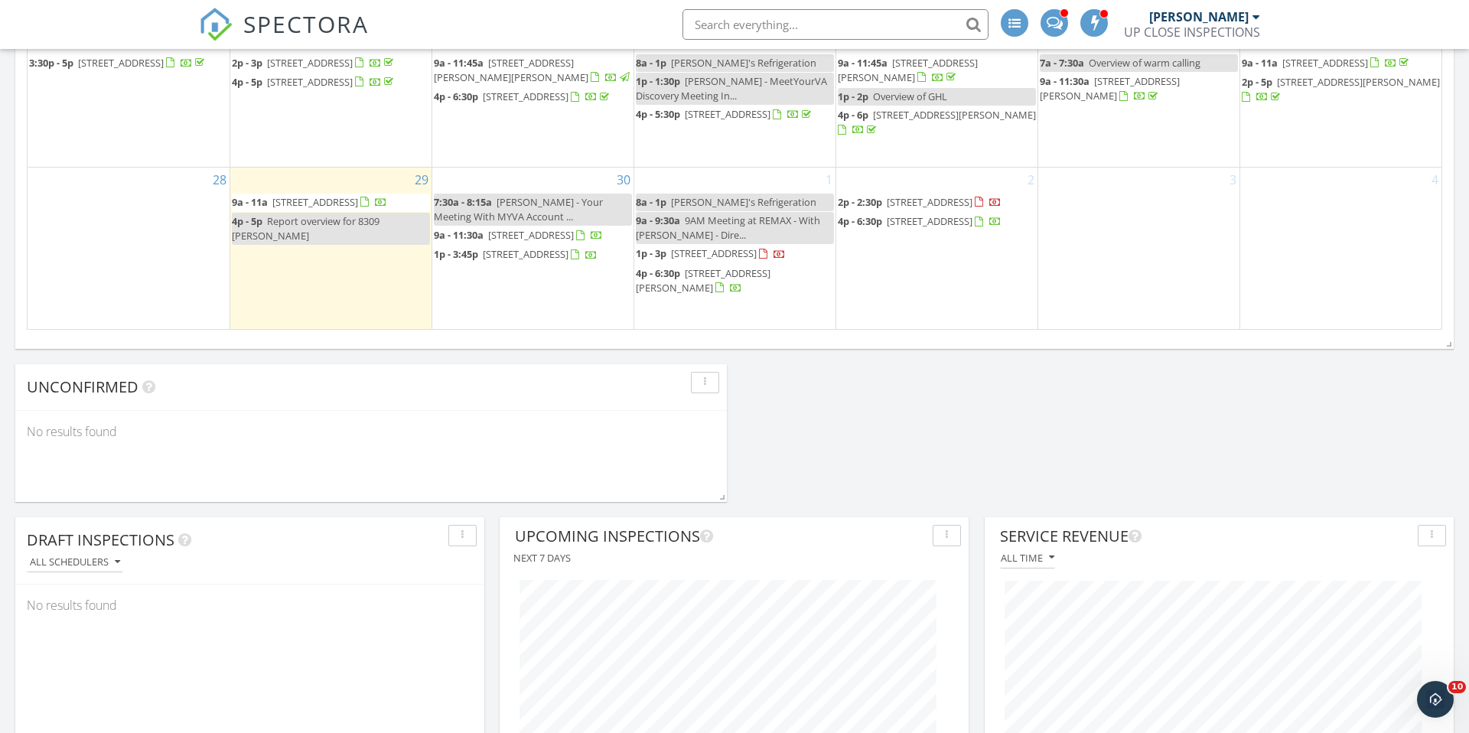
click at [1014, 444] on div "Today James Crowton 9:00 am 10628 Devonshire Dr, North Royalton, OH 44133 James…" at bounding box center [734, 452] width 1469 height 2884
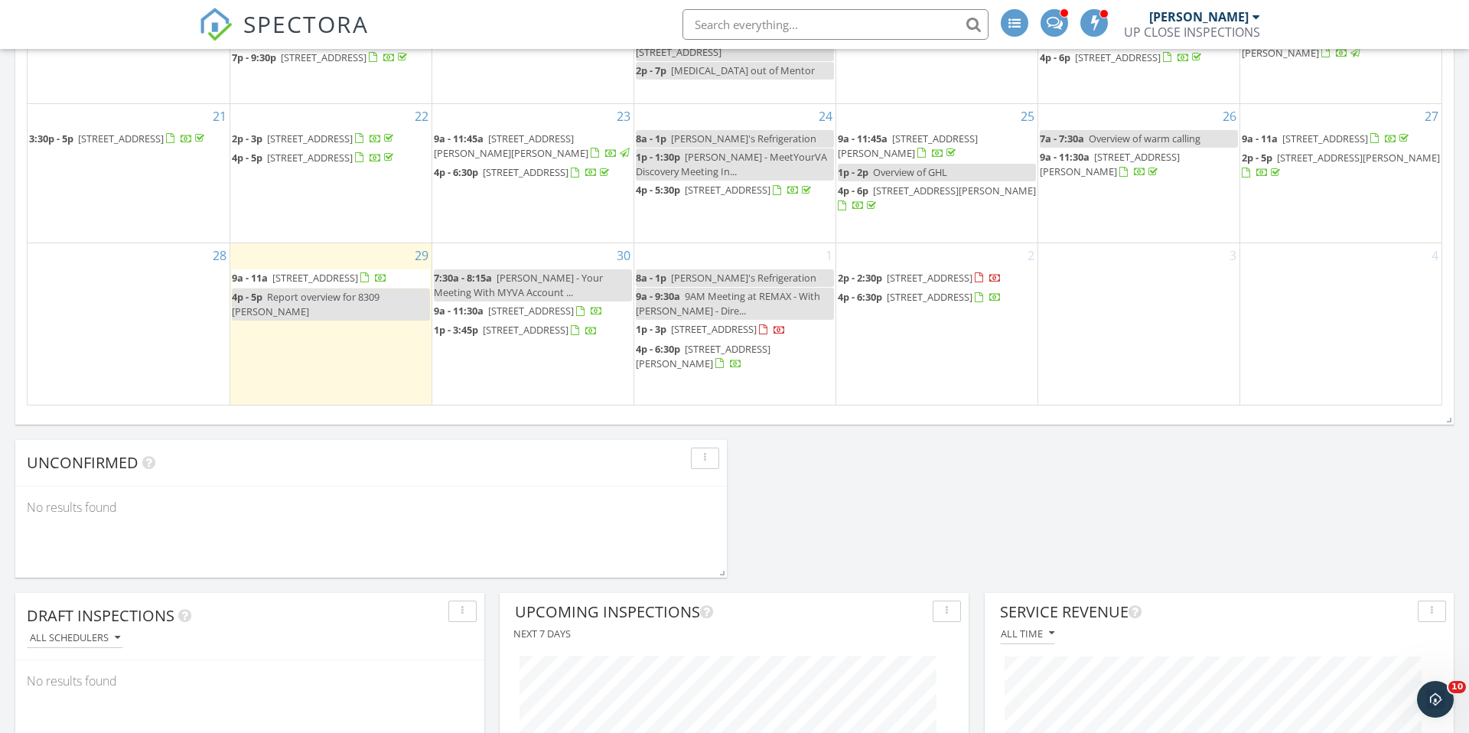
scroll to position [1121, 0]
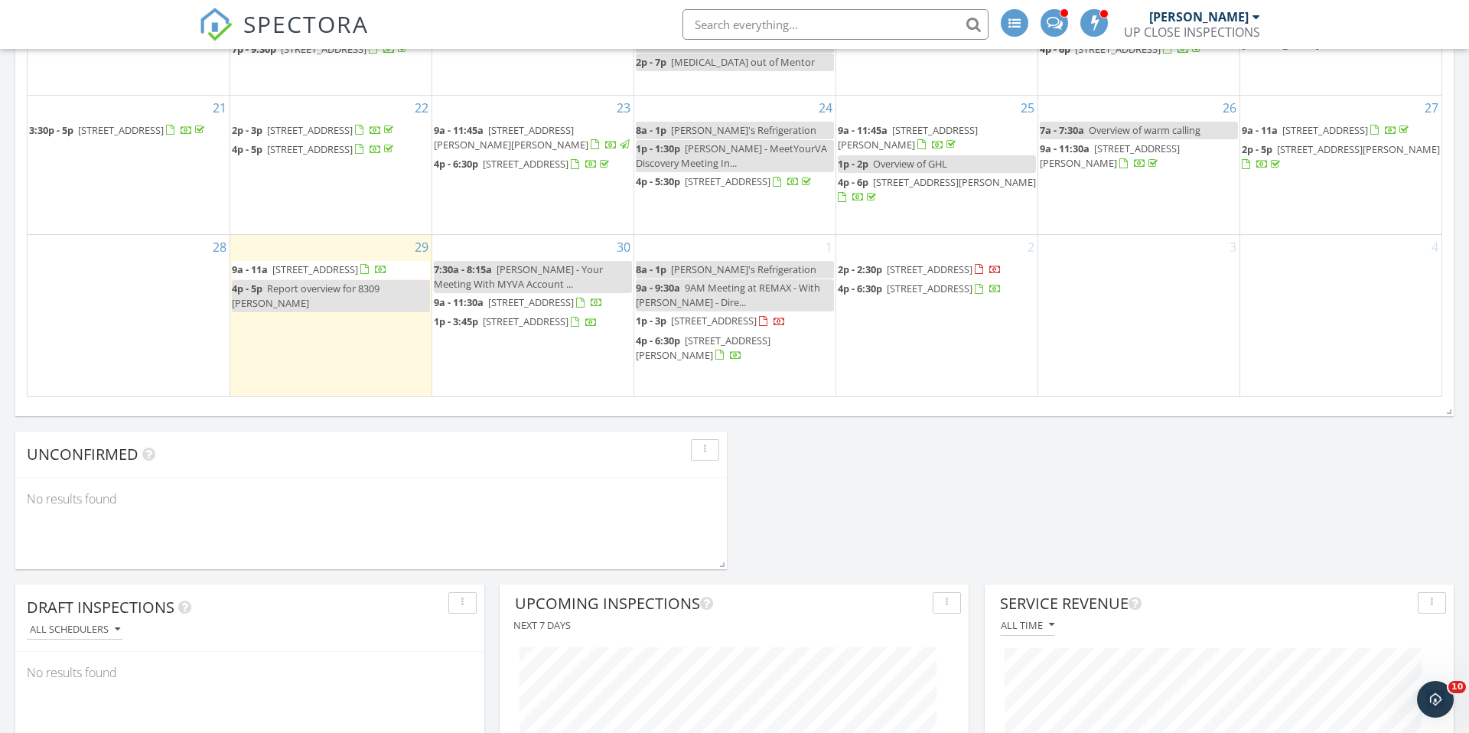
click at [505, 280] on span "[PERSON_NAME] - Your Meeting With MYVA Account ..." at bounding box center [518, 276] width 169 height 28
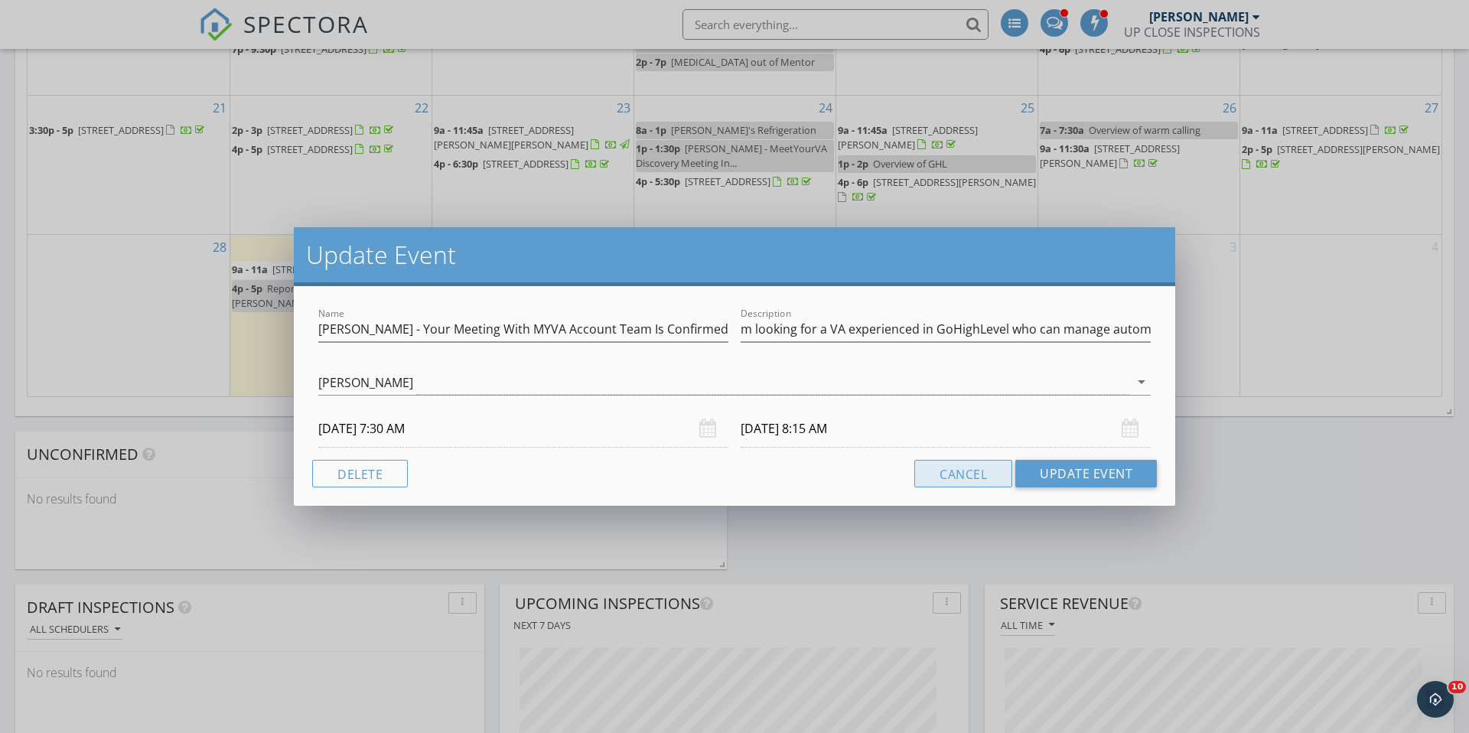
click at [936, 472] on button "Cancel" at bounding box center [963, 474] width 98 height 28
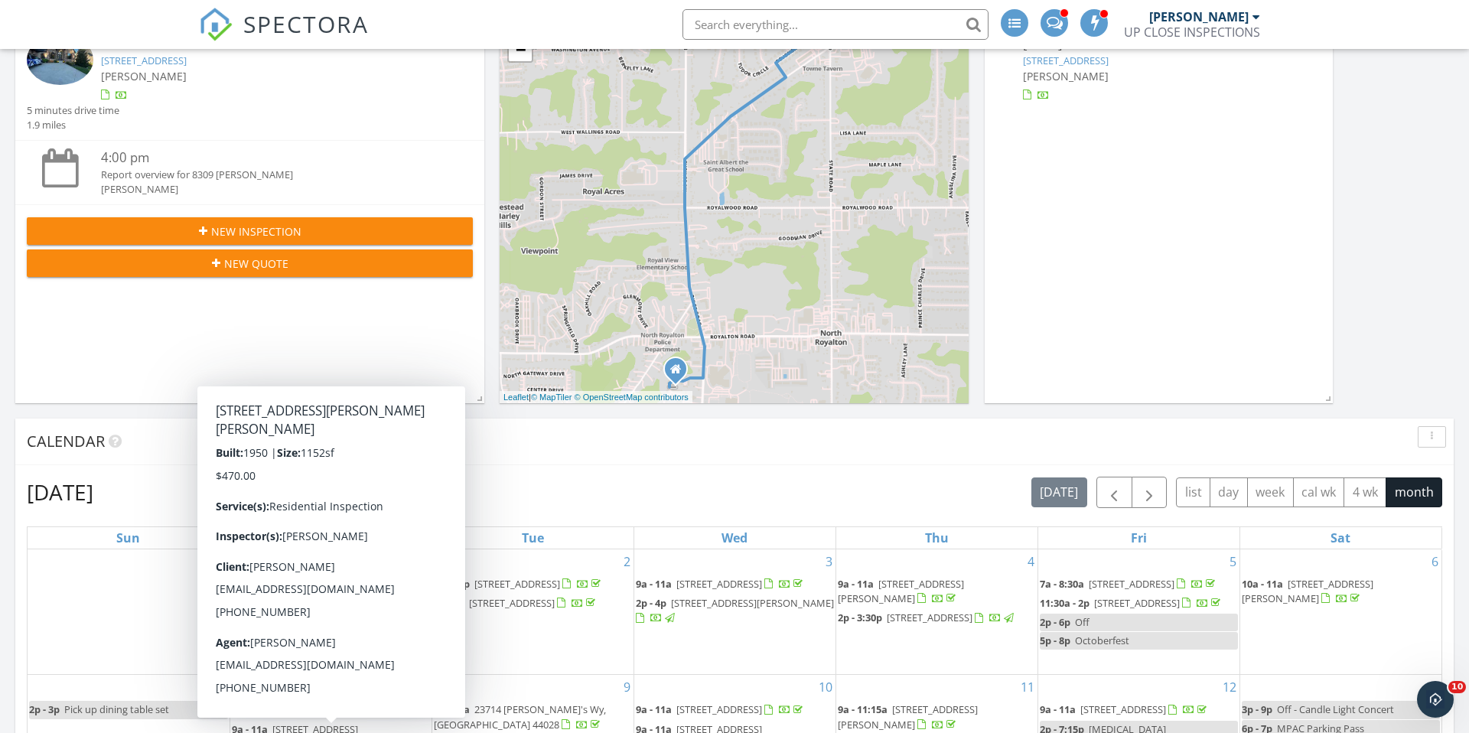
scroll to position [0, 0]
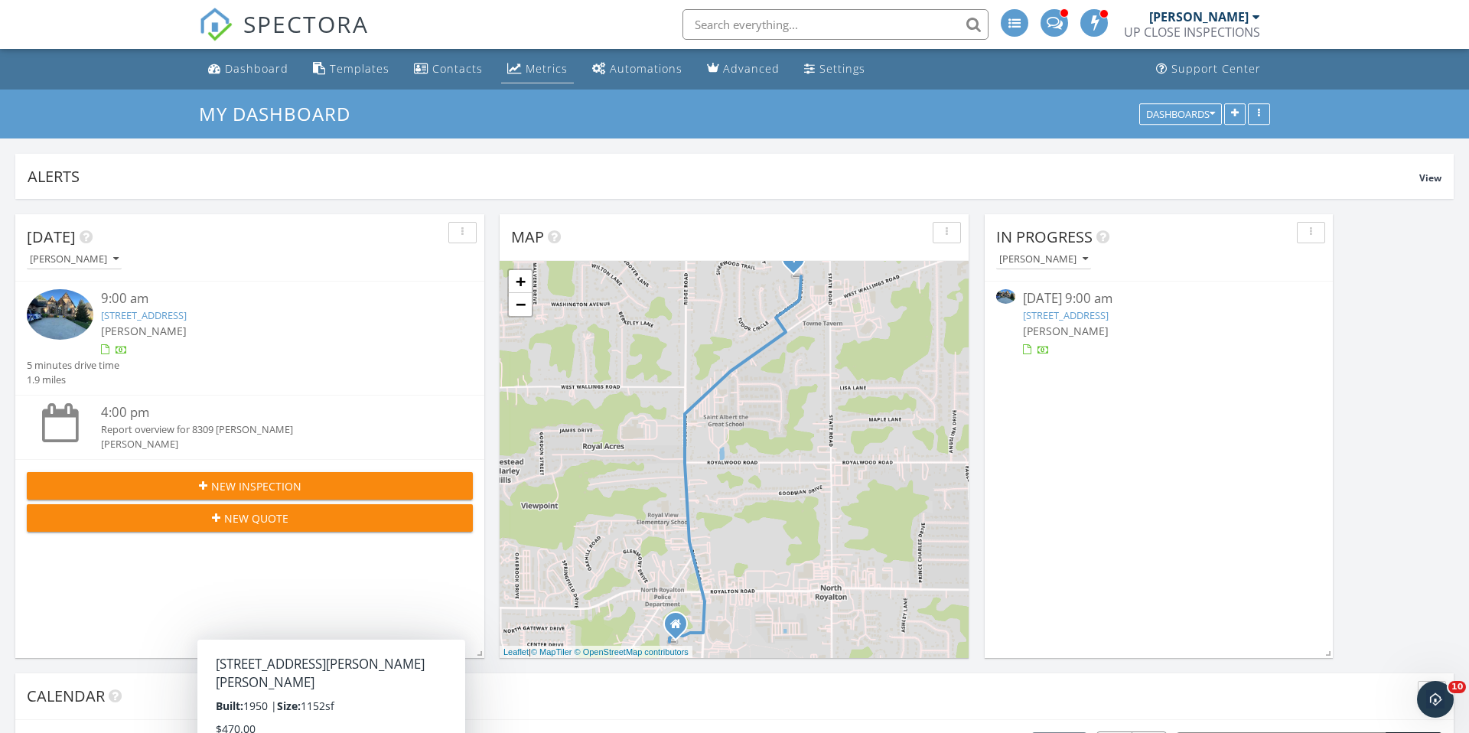
click at [519, 72] on link "Metrics" at bounding box center [537, 69] width 73 height 28
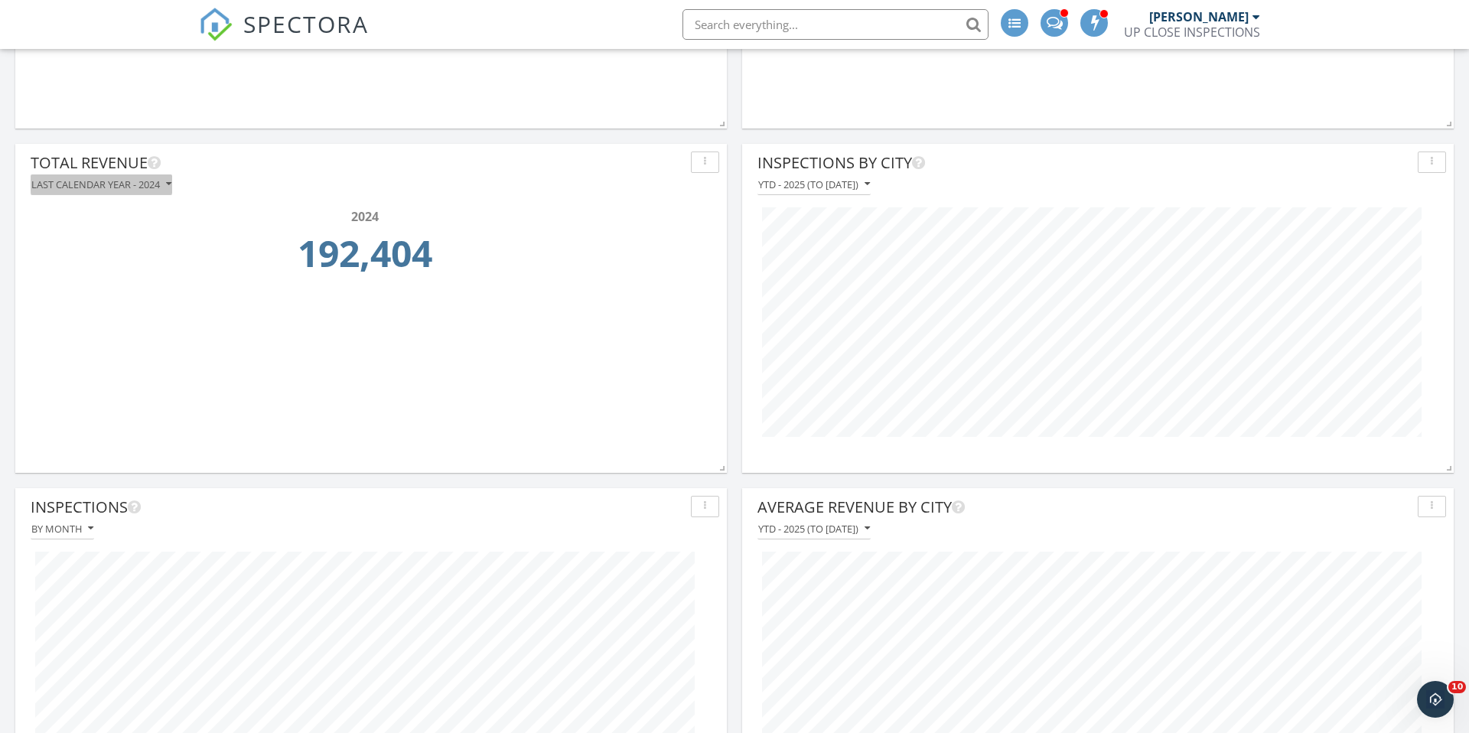
click at [117, 179] on div "Last calendar year - 2024" at bounding box center [101, 184] width 140 height 11
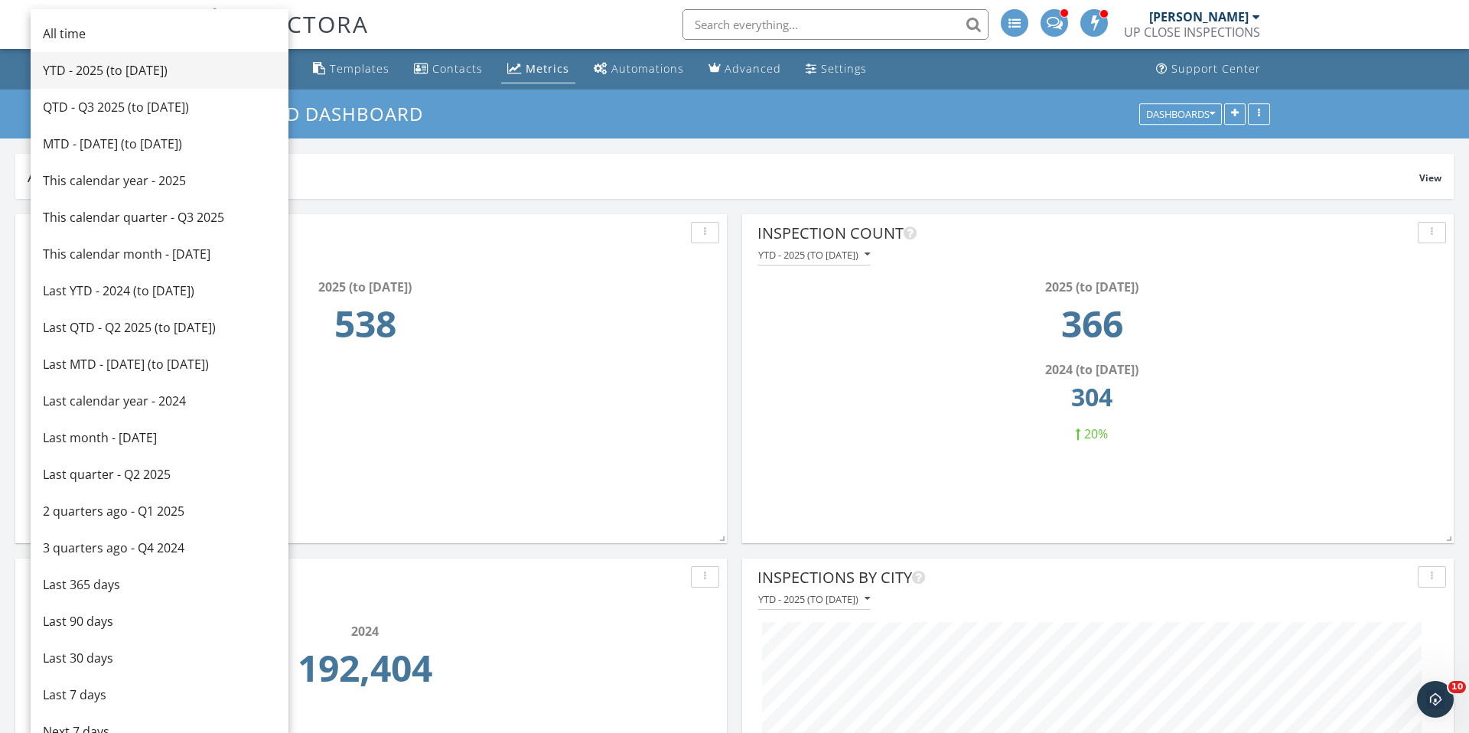
click at [78, 59] on link "YTD - 2025 (to [DATE])" at bounding box center [160, 70] width 258 height 37
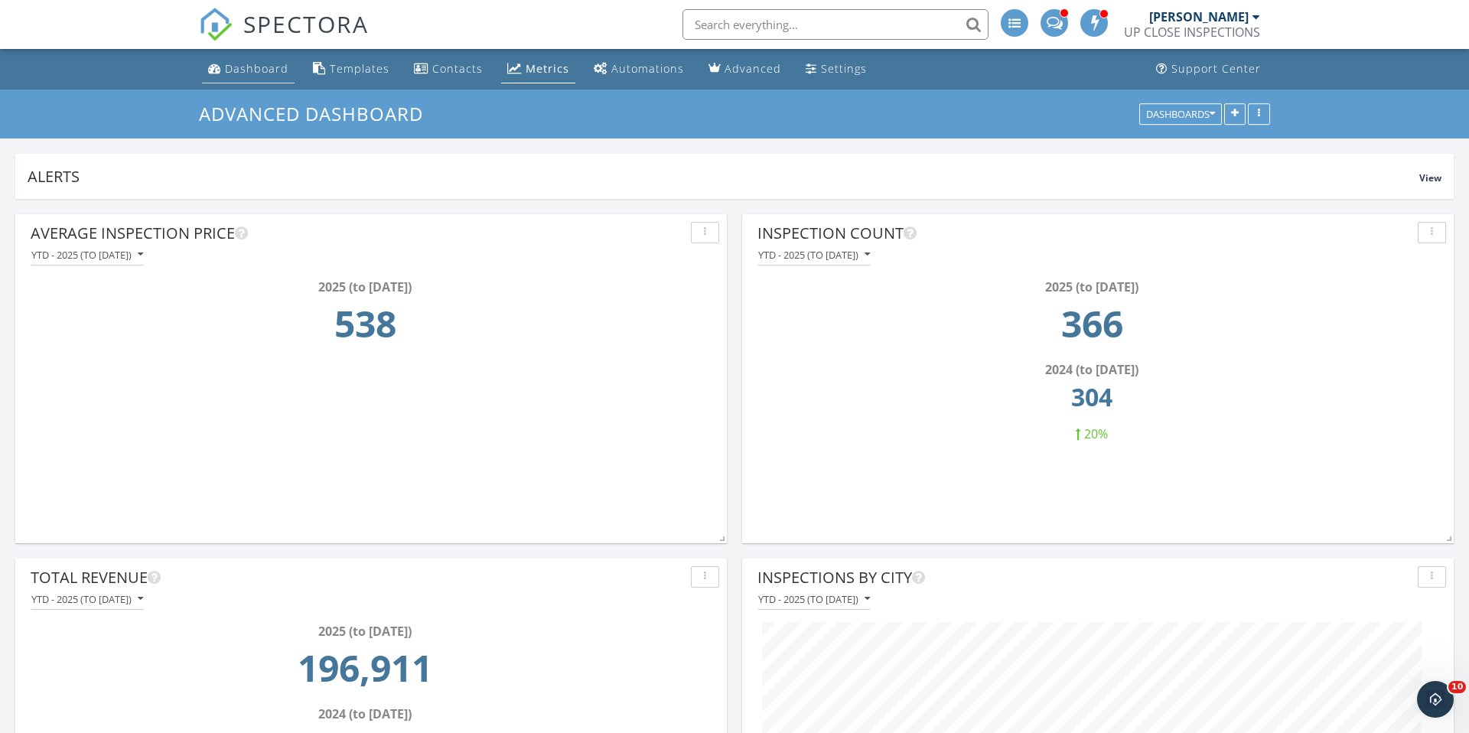
click at [265, 57] on link "Dashboard" at bounding box center [248, 69] width 93 height 28
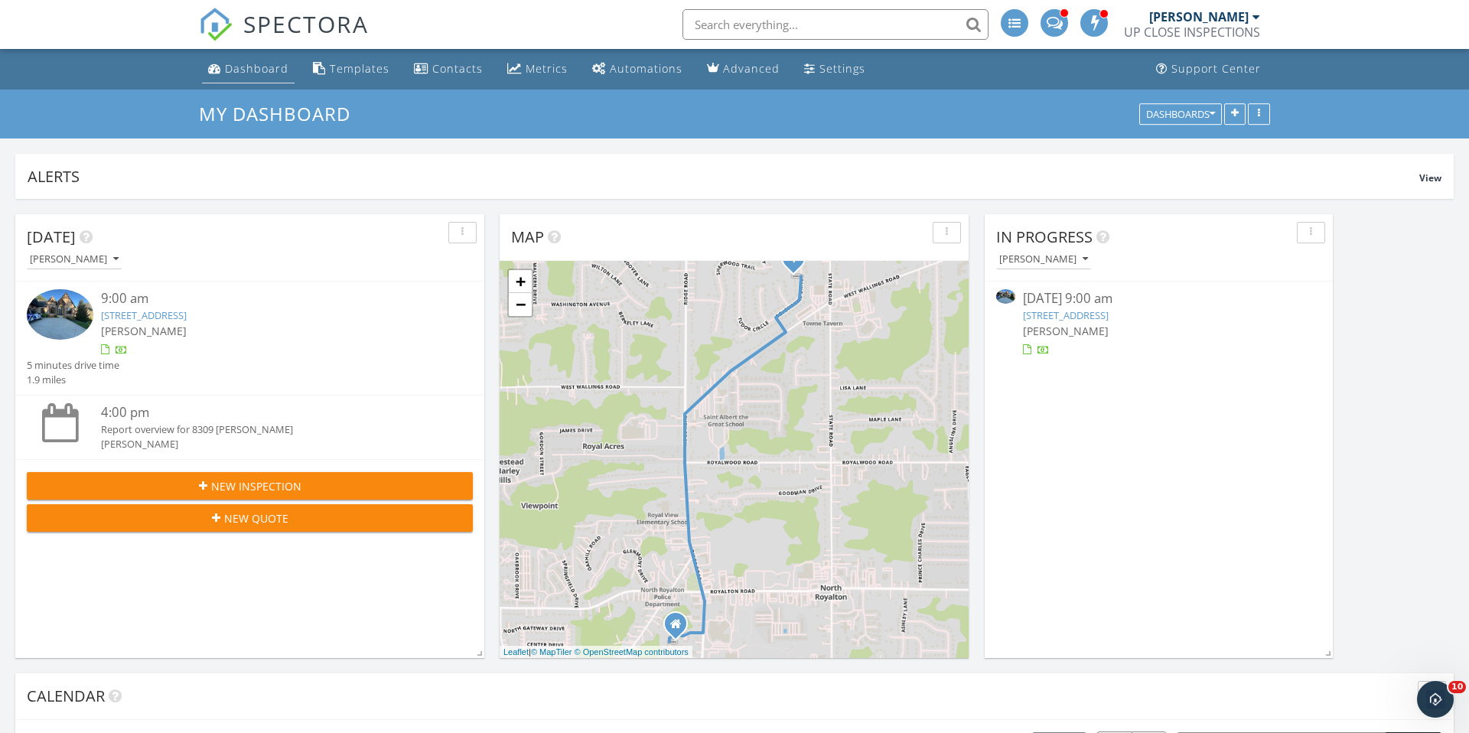
click at [263, 72] on div "Dashboard" at bounding box center [256, 68] width 63 height 15
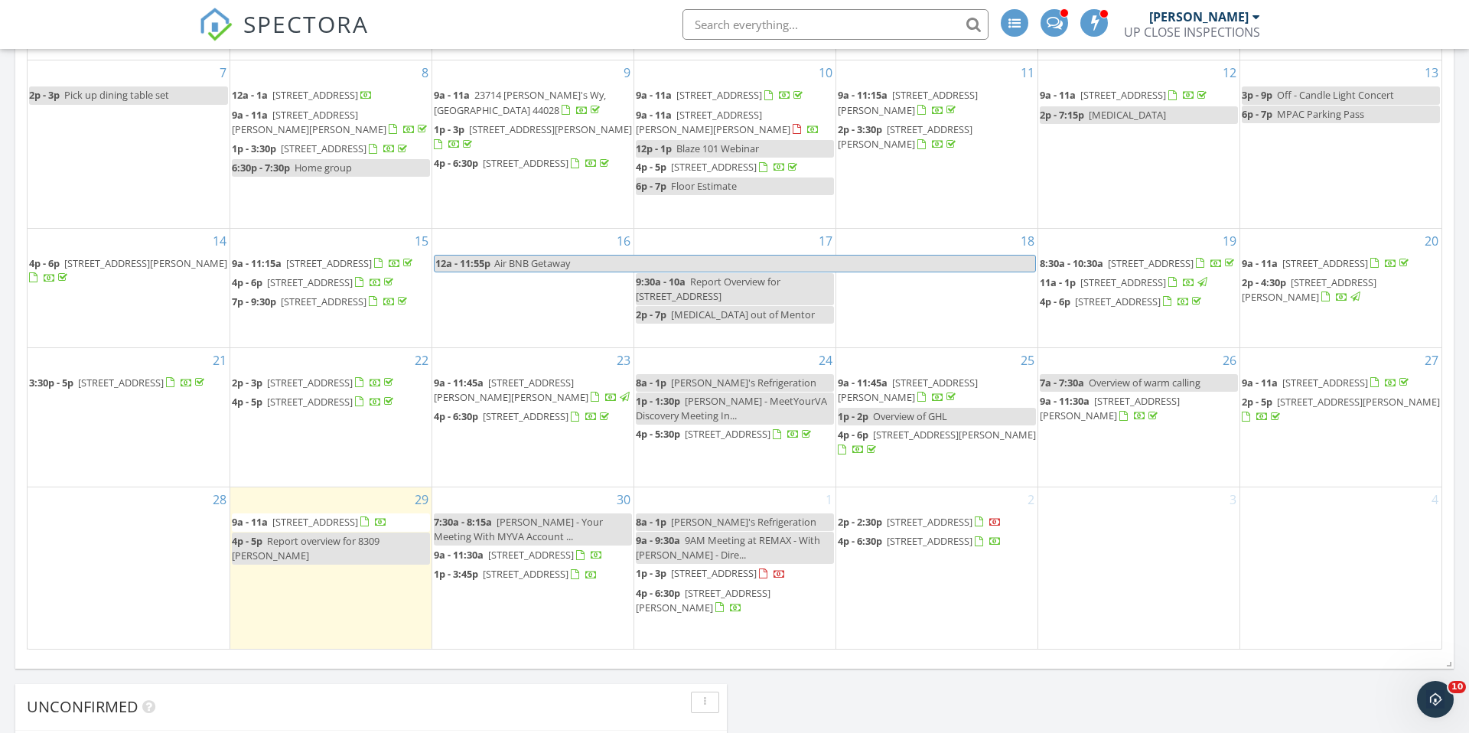
scroll to position [870, 0]
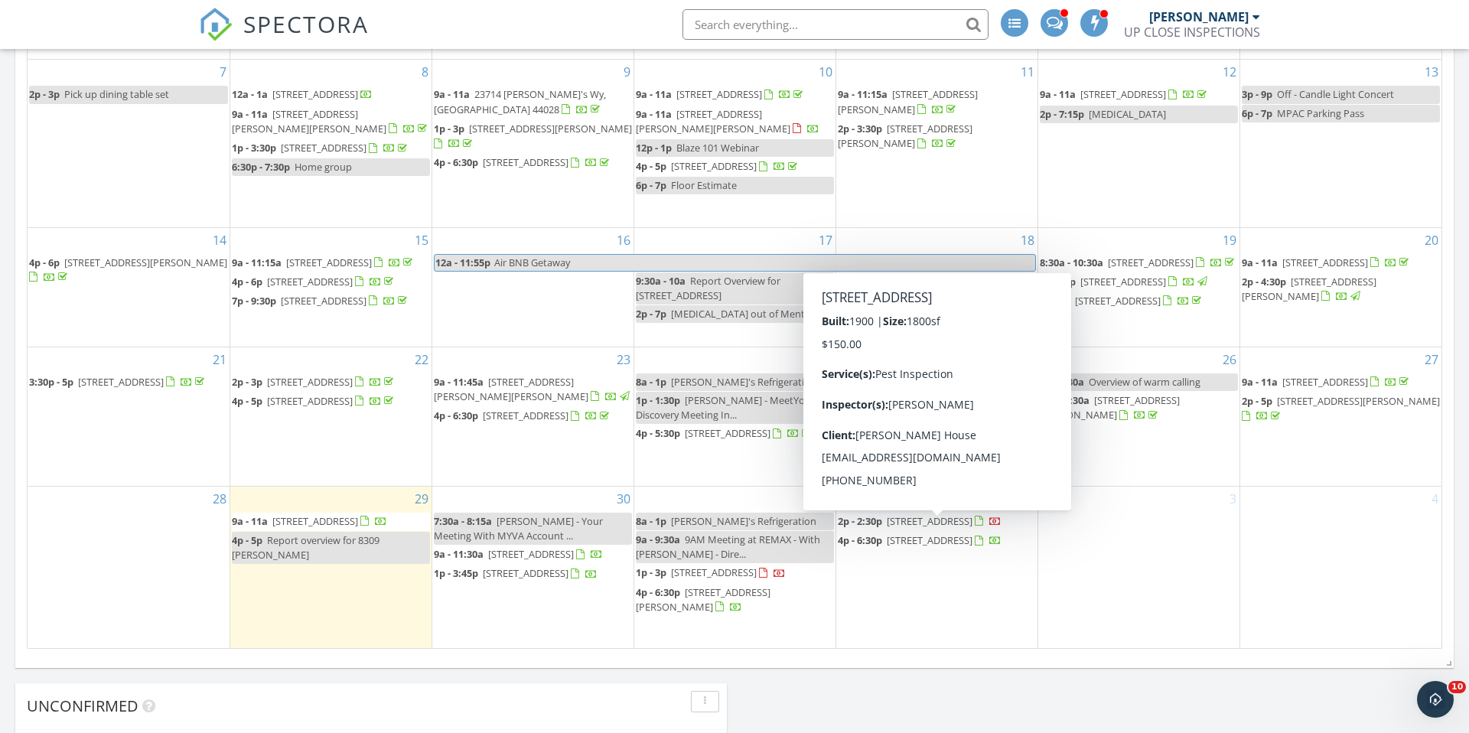
click at [925, 528] on span "[STREET_ADDRESS]" at bounding box center [930, 521] width 86 height 14
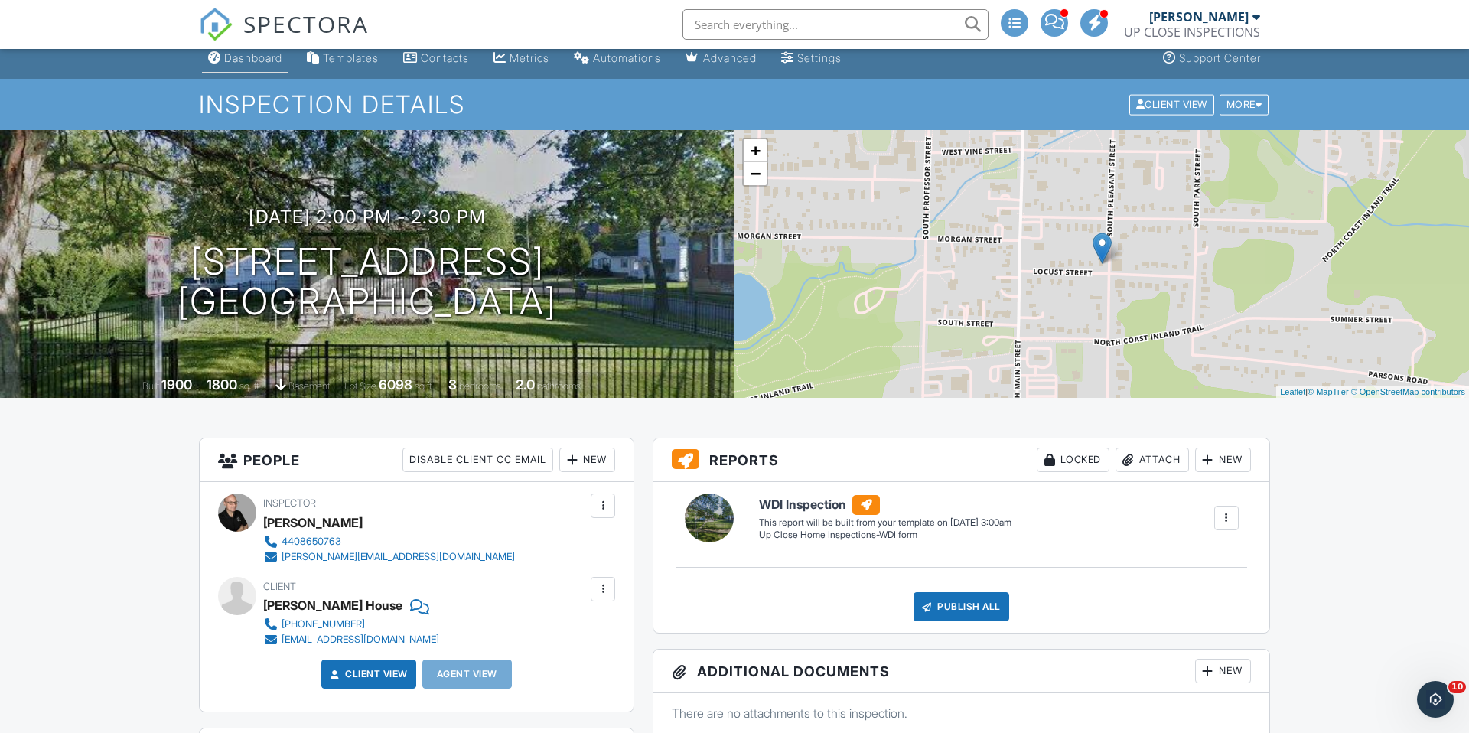
scroll to position [14, 0]
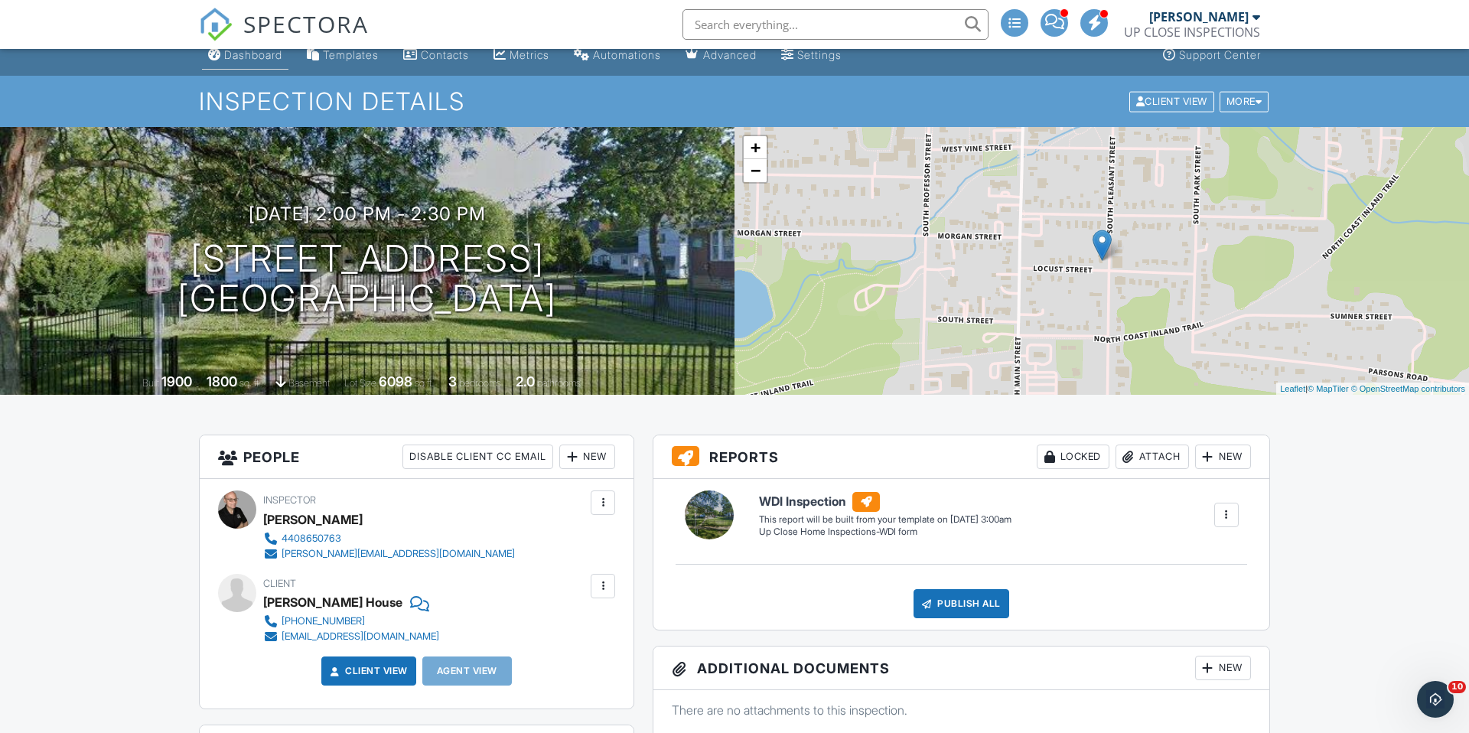
click at [275, 61] on link "Dashboard" at bounding box center [245, 55] width 86 height 28
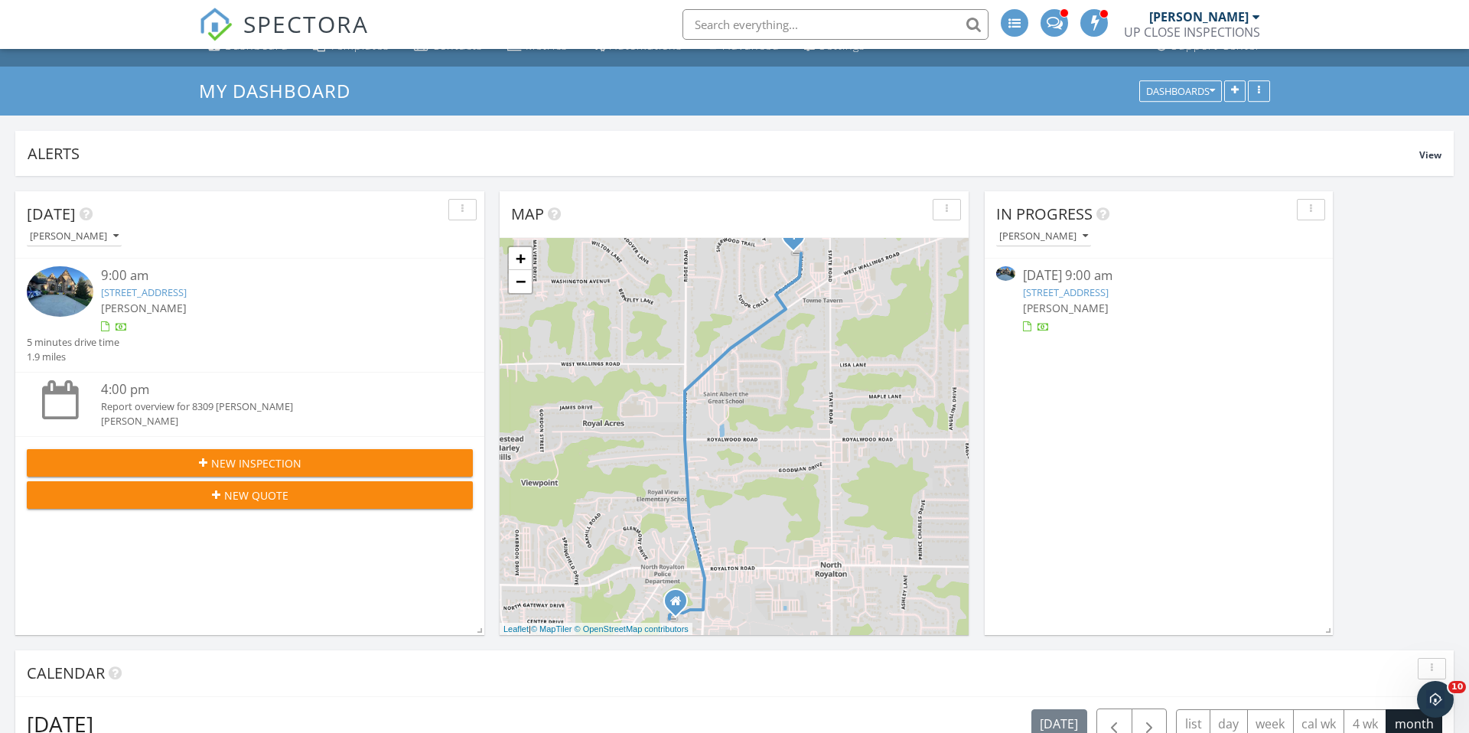
click at [259, 311] on div "[PERSON_NAME]" at bounding box center [268, 308] width 334 height 16
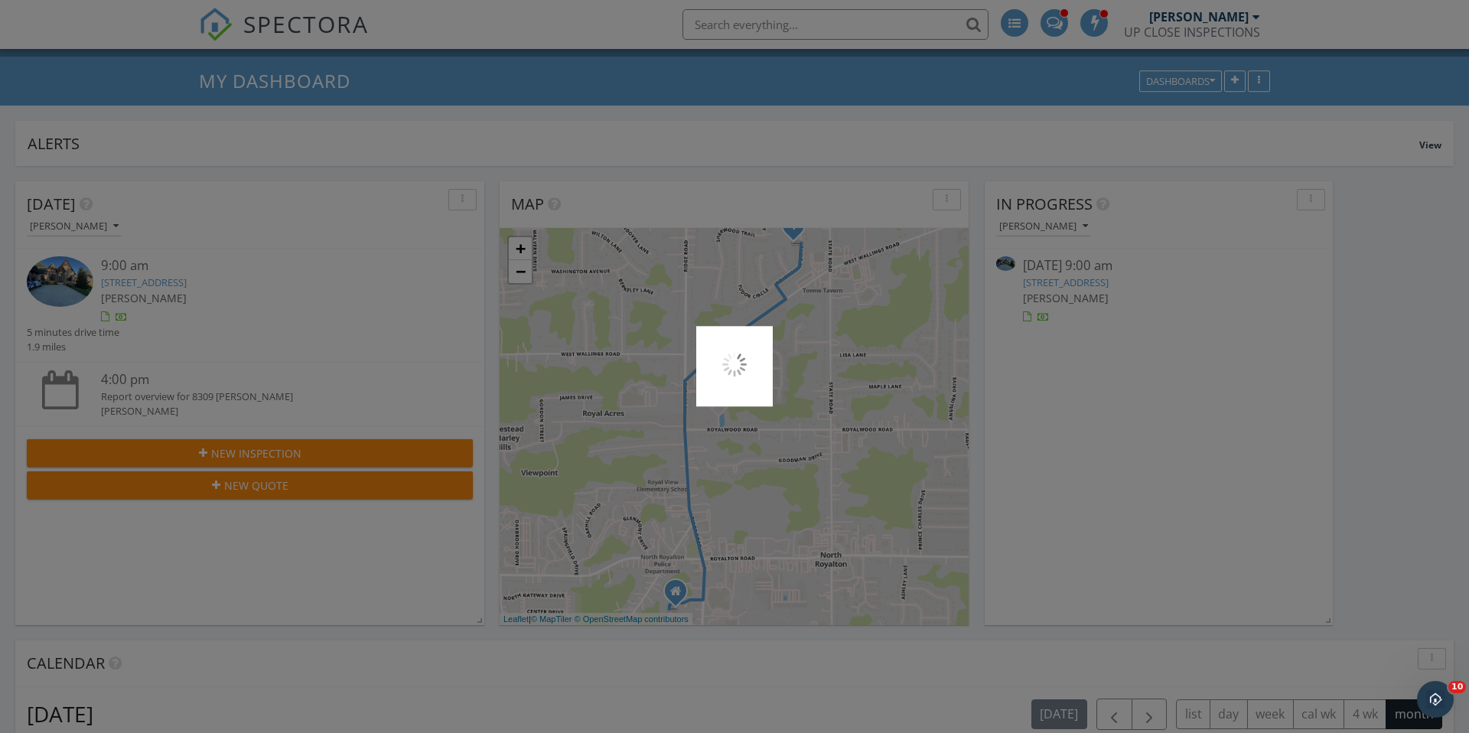
scroll to position [35, 0]
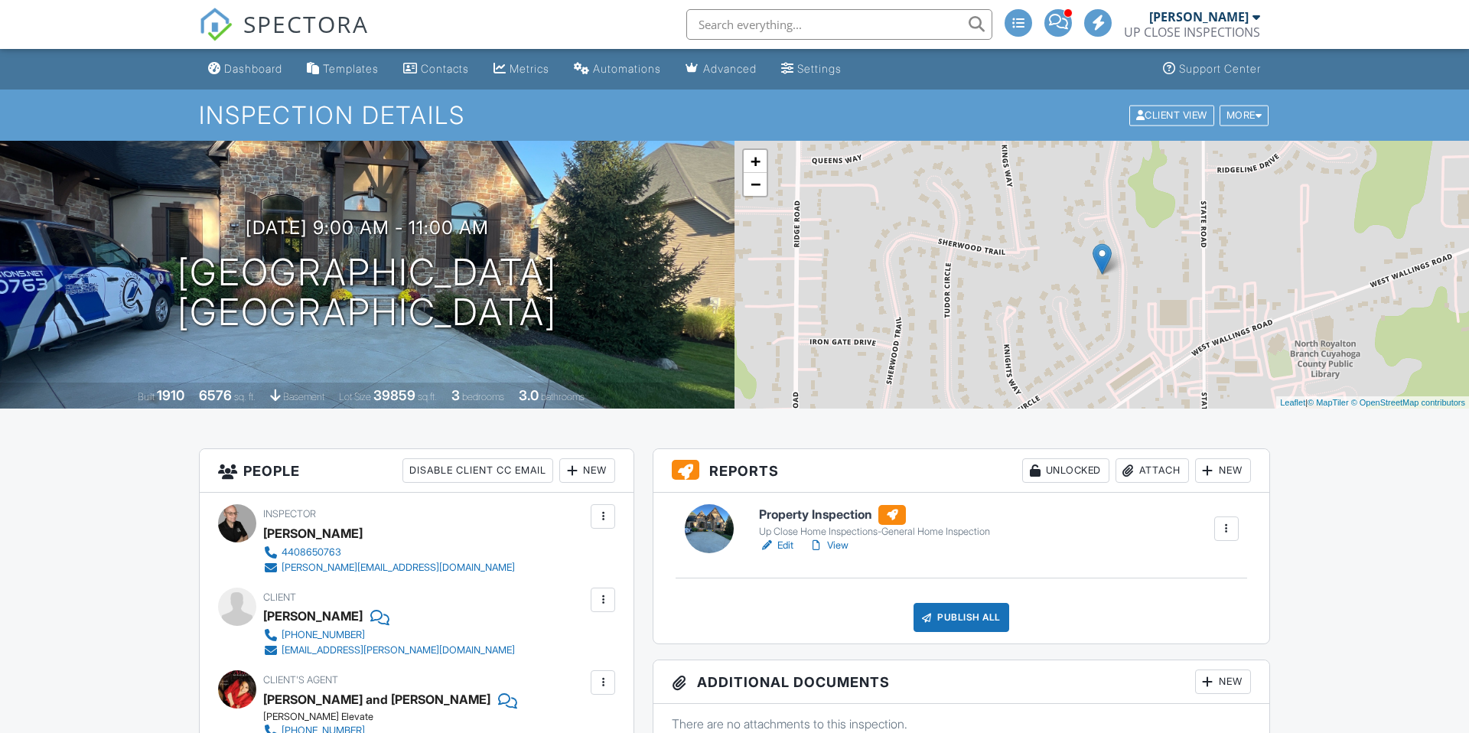
scroll to position [185, 0]
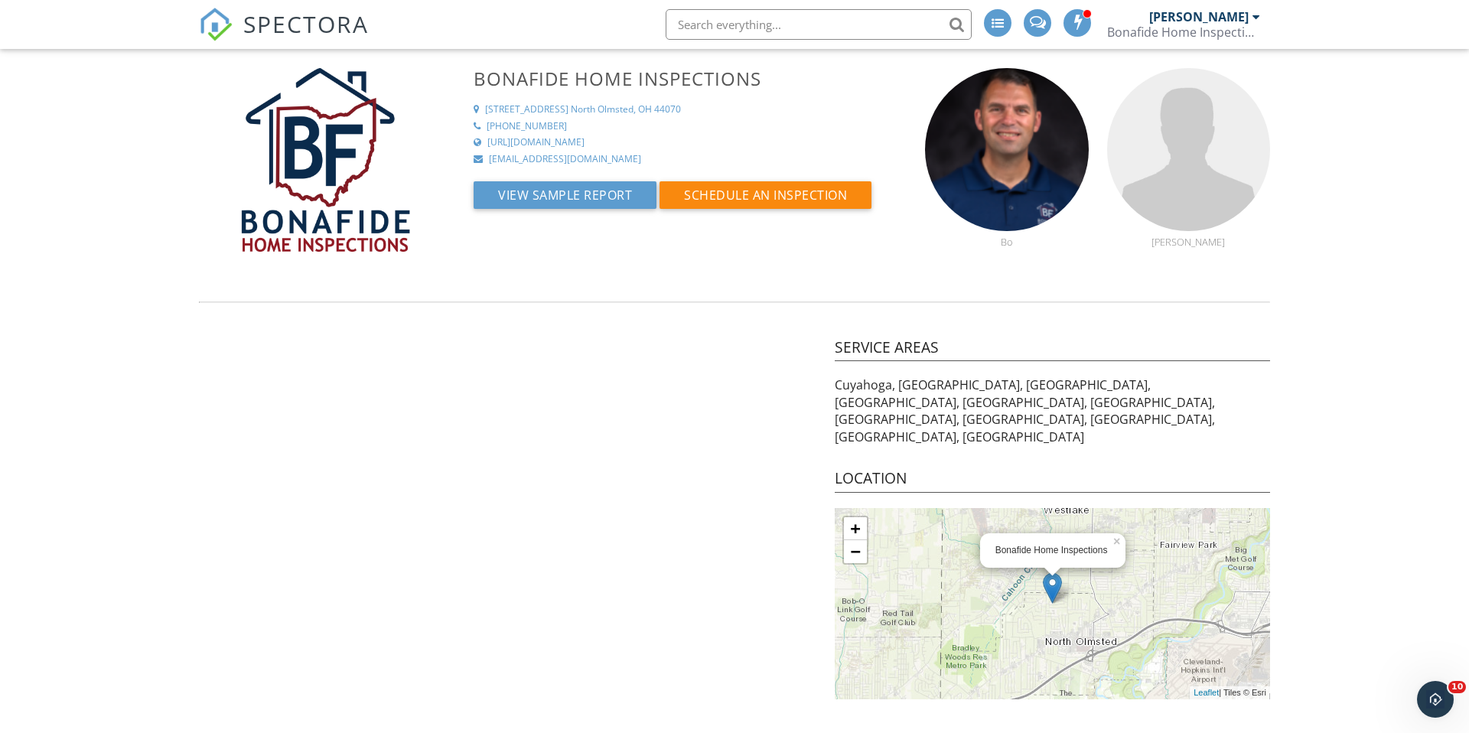
click at [565, 106] on div "[STREET_ADDRESS]" at bounding box center [583, 109] width 196 height 13
